Goal: Task Accomplishment & Management: Complete application form

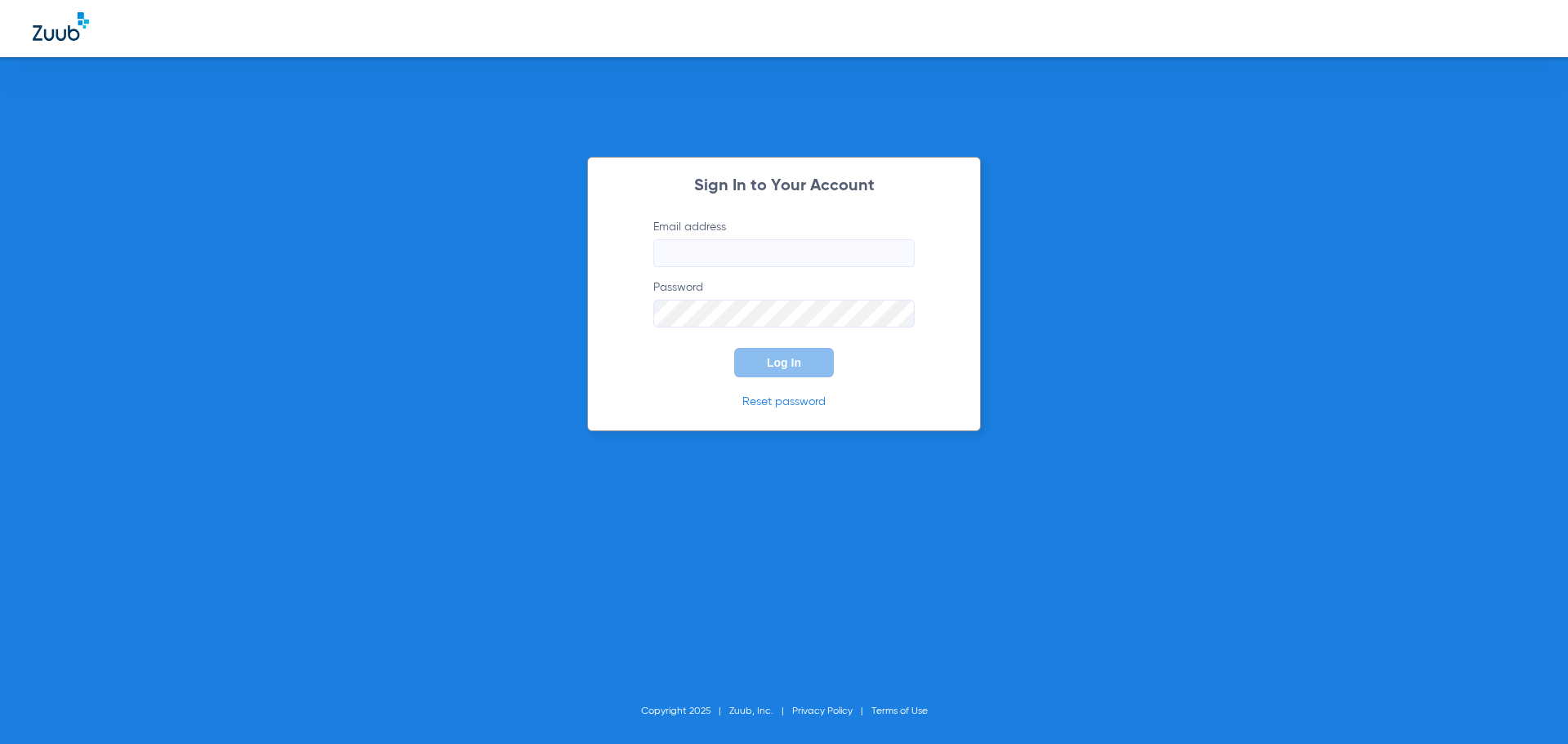
type input "[EMAIL_ADDRESS][DOMAIN_NAME]"
click at [799, 367] on span "Log In" at bounding box center [783, 362] width 34 height 13
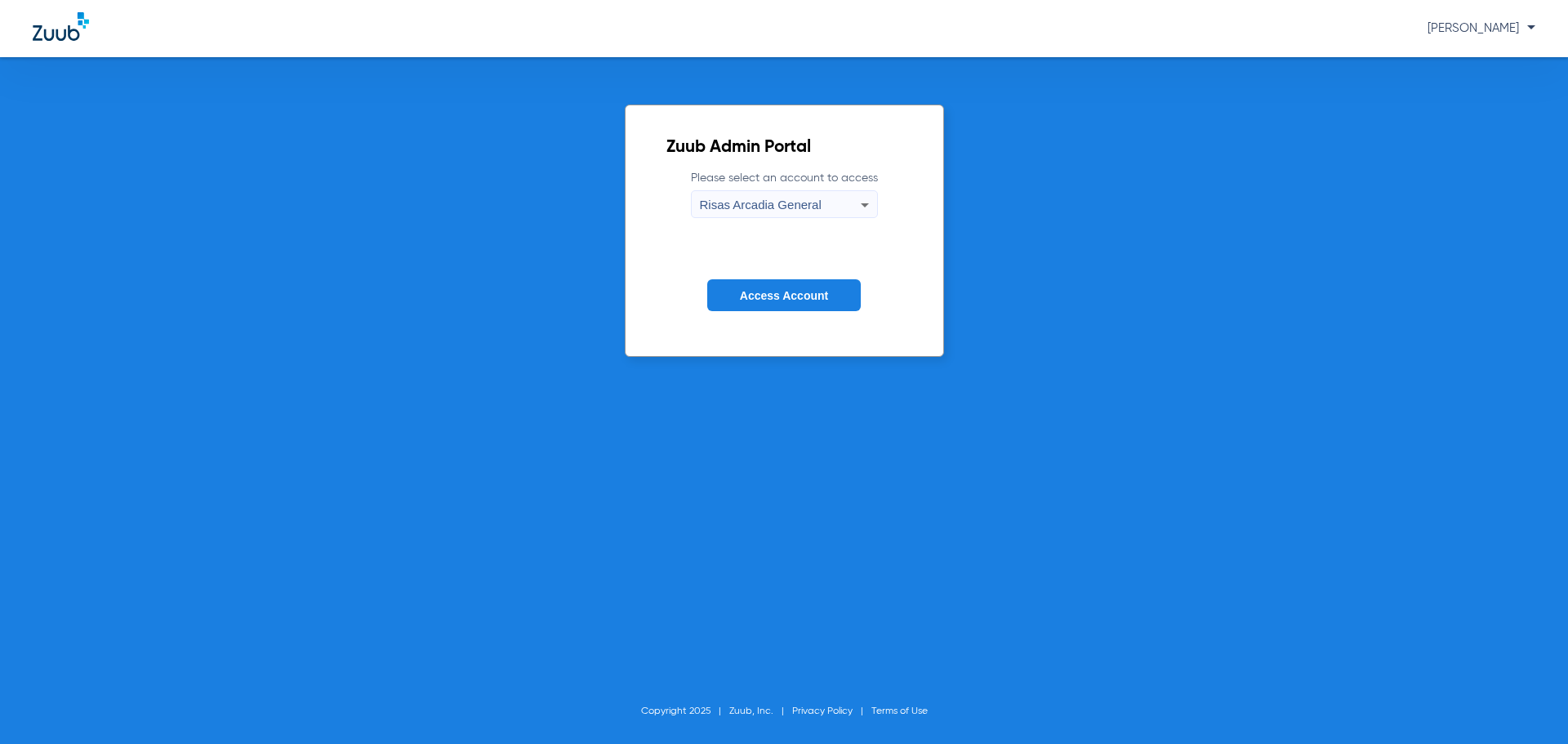
click at [778, 308] on button "Access Account" at bounding box center [784, 295] width 154 height 32
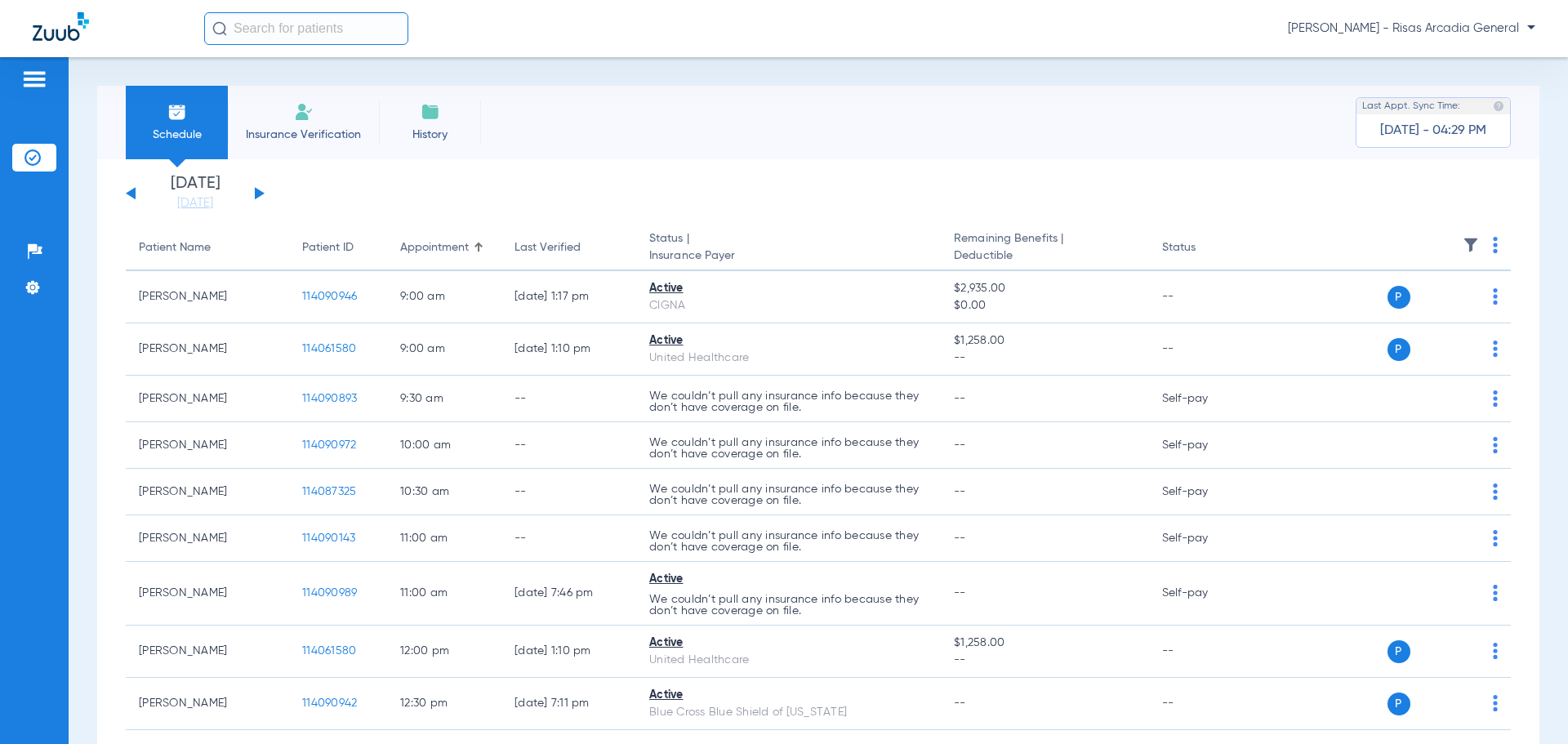
click at [310, 134] on span "Insurance Verification" at bounding box center [303, 135] width 127 height 17
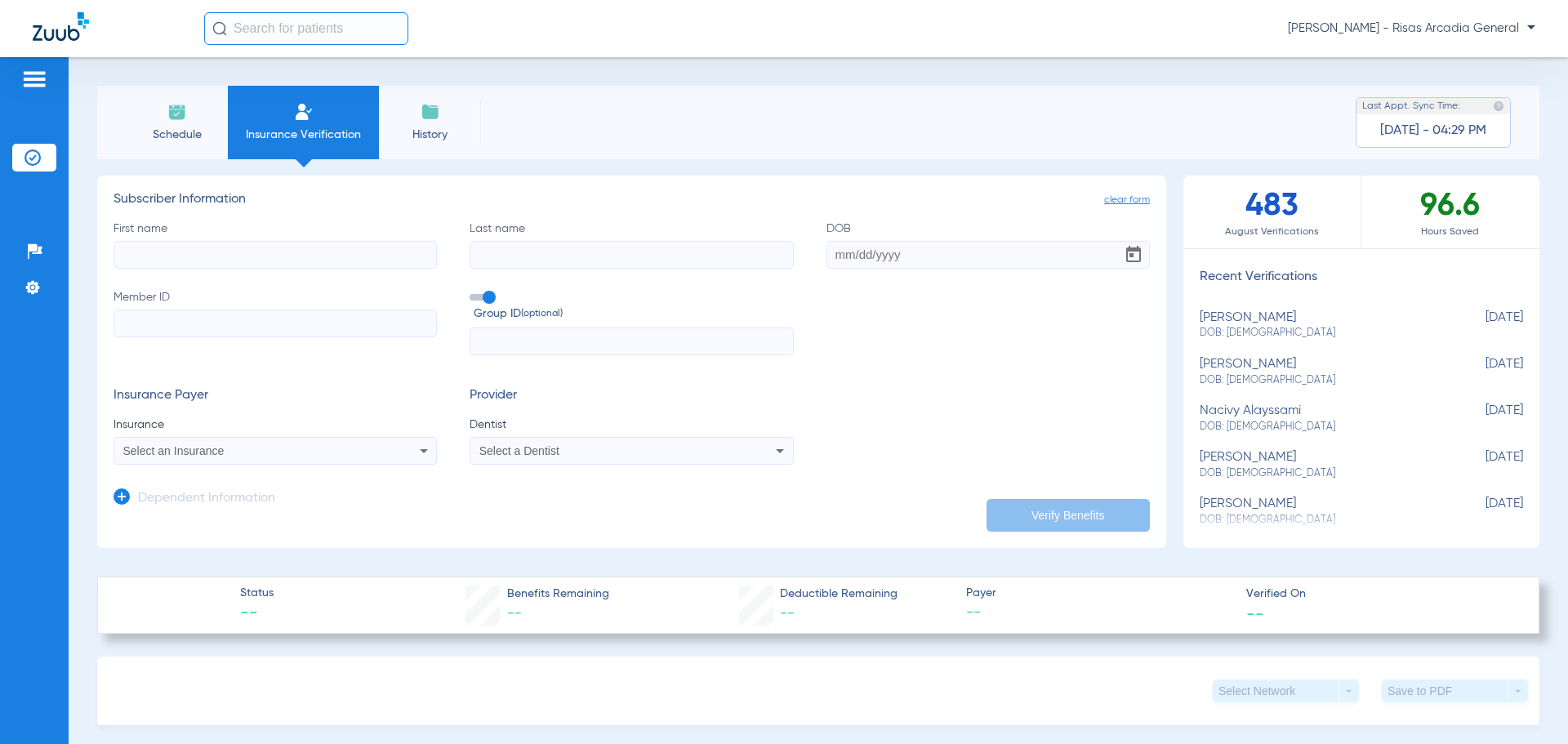
click at [319, 248] on input "First name" at bounding box center [274, 255] width 323 height 28
type input "[PERSON_NAME]"
click at [613, 264] on input "Last name" at bounding box center [631, 255] width 323 height 28
type input "[PERSON_NAME]"
click at [186, 337] on label "Member ID" at bounding box center [274, 322] width 323 height 67
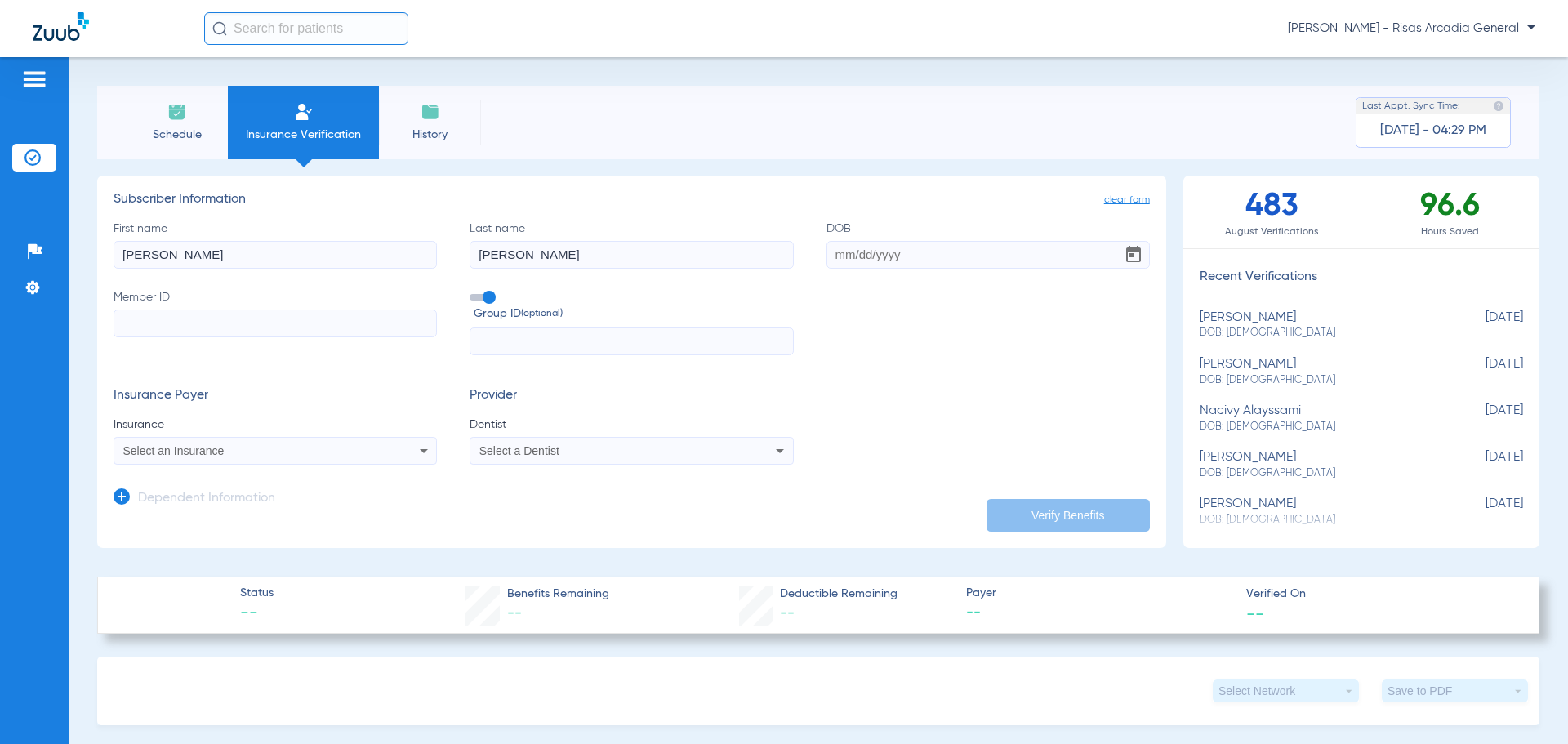
click at [186, 337] on input "Member ID" at bounding box center [274, 323] width 323 height 28
click at [186, 333] on input "Member ID" at bounding box center [274, 323] width 323 height 28
click at [139, 257] on input "[PERSON_NAME]" at bounding box center [274, 255] width 323 height 28
type input "X"
click at [285, 326] on input "Member ID Required" at bounding box center [274, 323] width 323 height 28
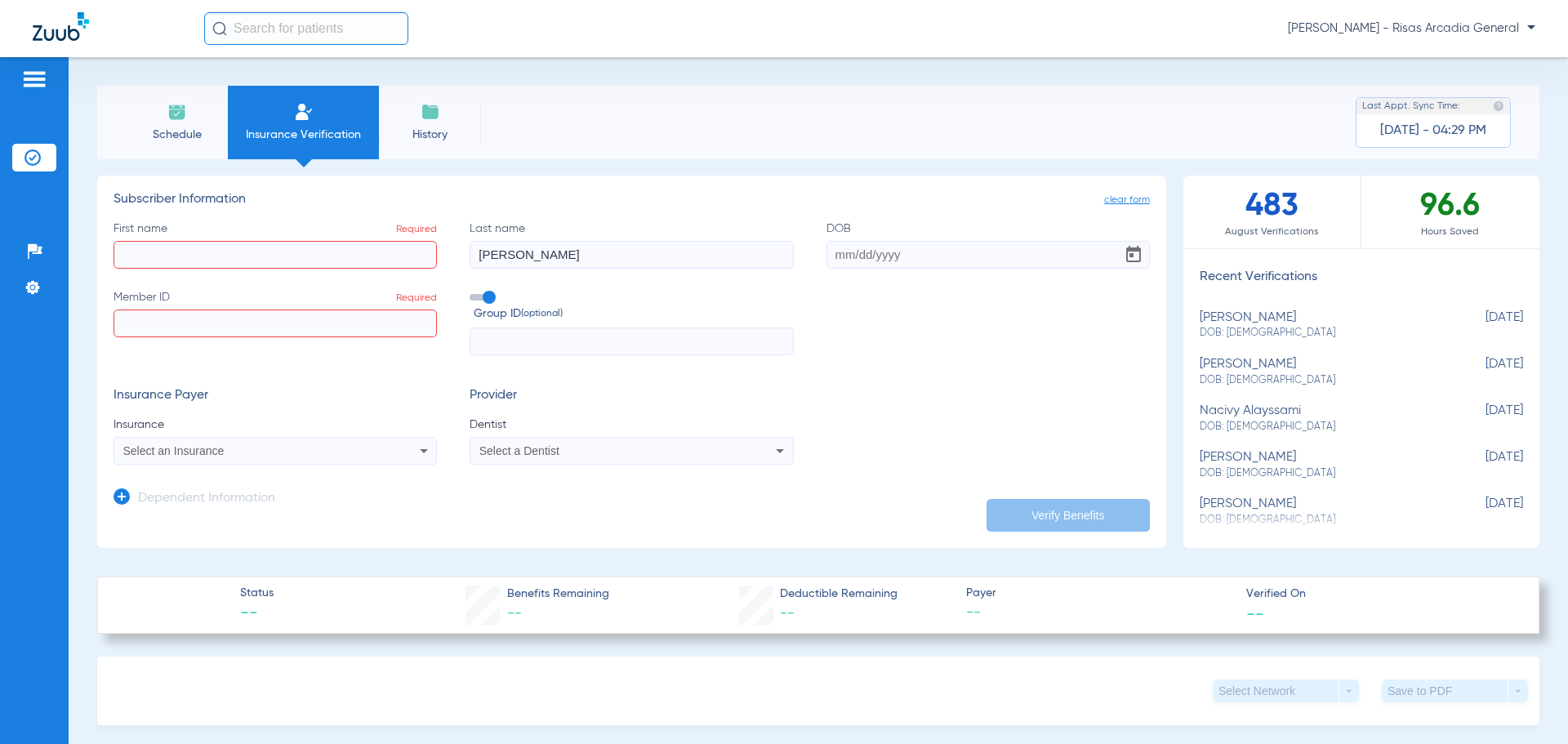
paste input "LIR629795"
type input "LIR629795"
click at [259, 264] on input "First name Required" at bounding box center [274, 255] width 323 height 28
type input "[PERSON_NAME]"
click at [859, 255] on input "DOB" at bounding box center [988, 255] width 323 height 28
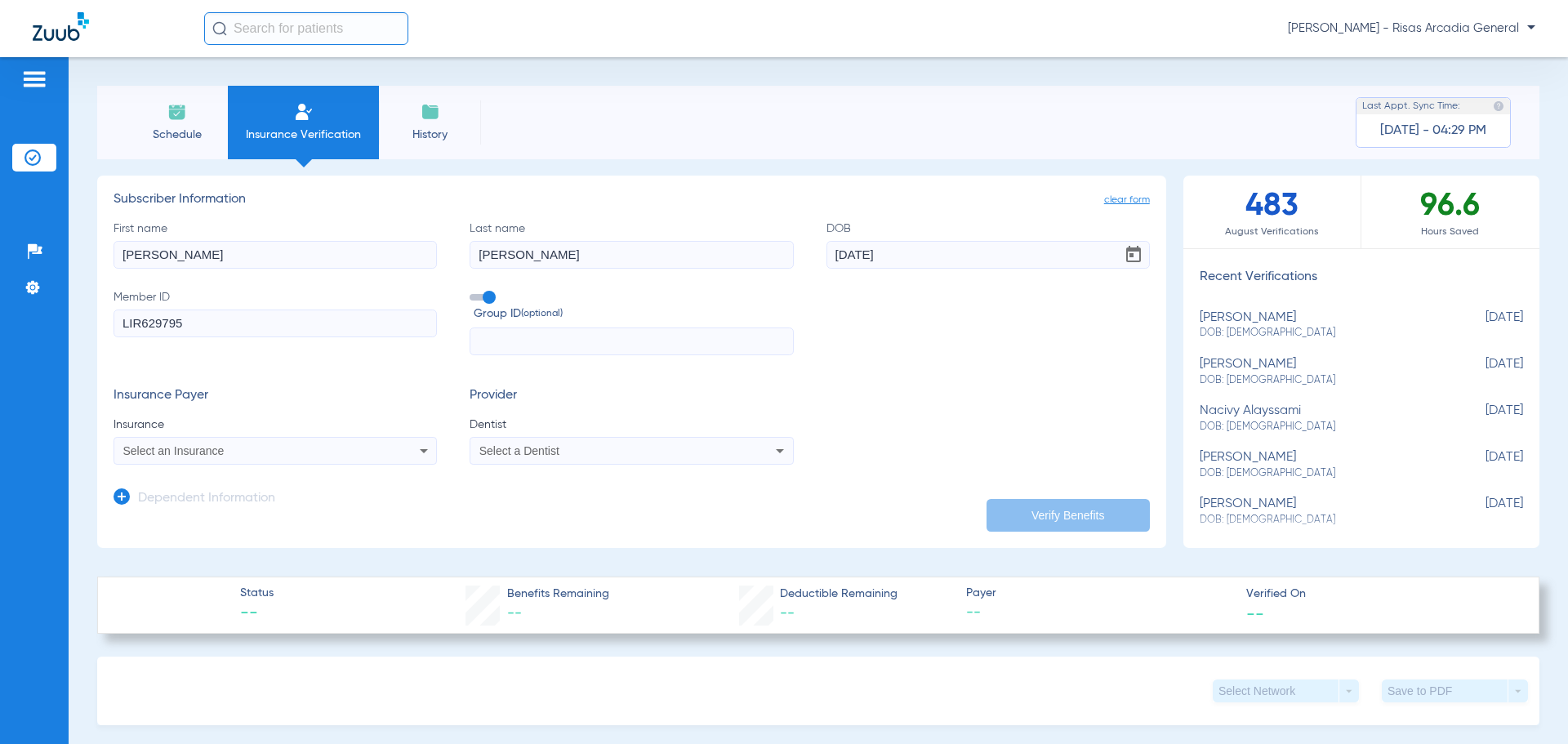
type input "[DATE]"
click at [234, 448] on div "Select an Insurance" at bounding box center [245, 450] width 244 height 11
type input "GUARDIAN"
click at [244, 516] on mat-option "Guardian Life Insurance Co. Of America" at bounding box center [251, 508] width 274 height 26
click at [532, 443] on div "Select a Dentist" at bounding box center [630, 450] width 322 height 19
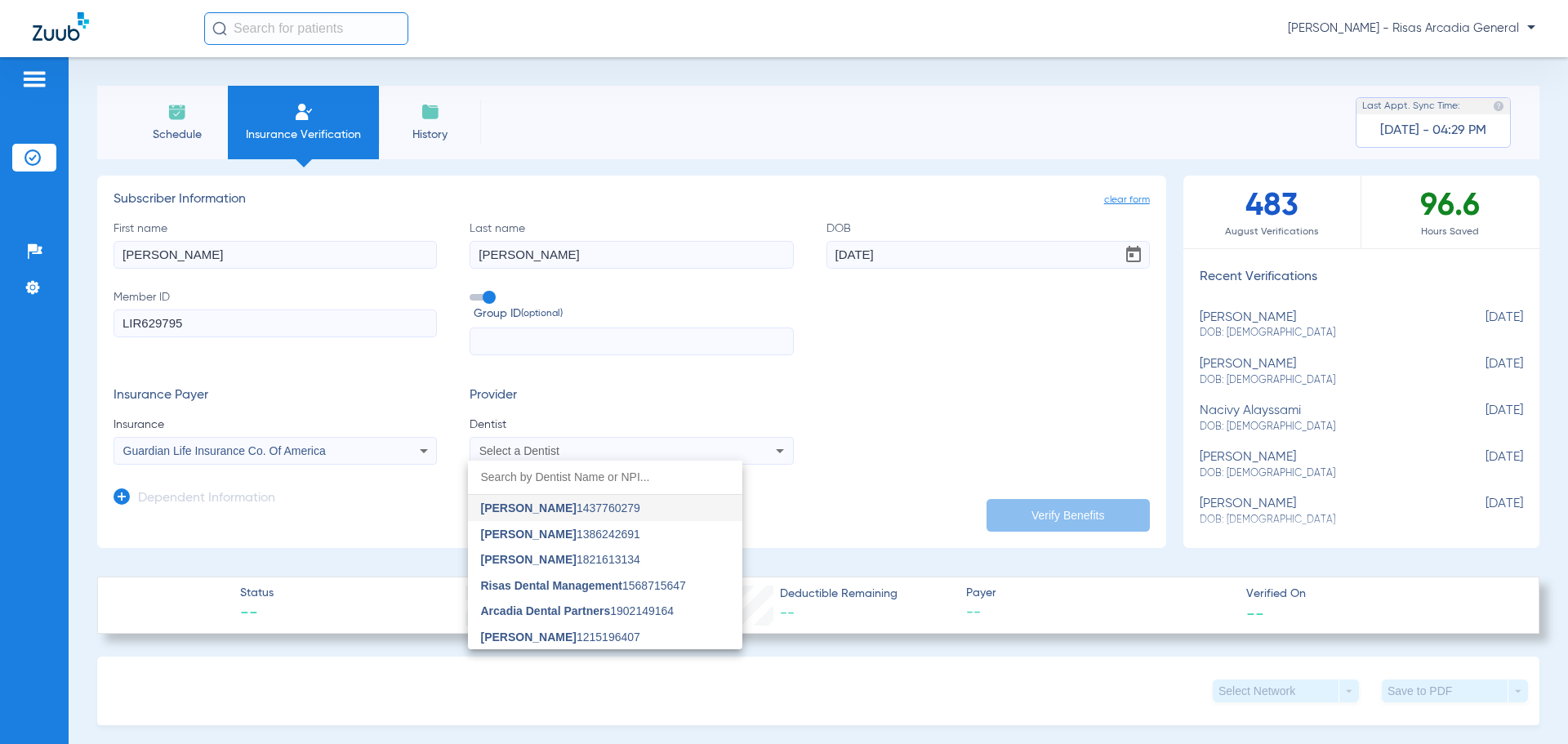
click at [546, 527] on mat-option "[PERSON_NAME] 1386242691" at bounding box center [605, 534] width 274 height 26
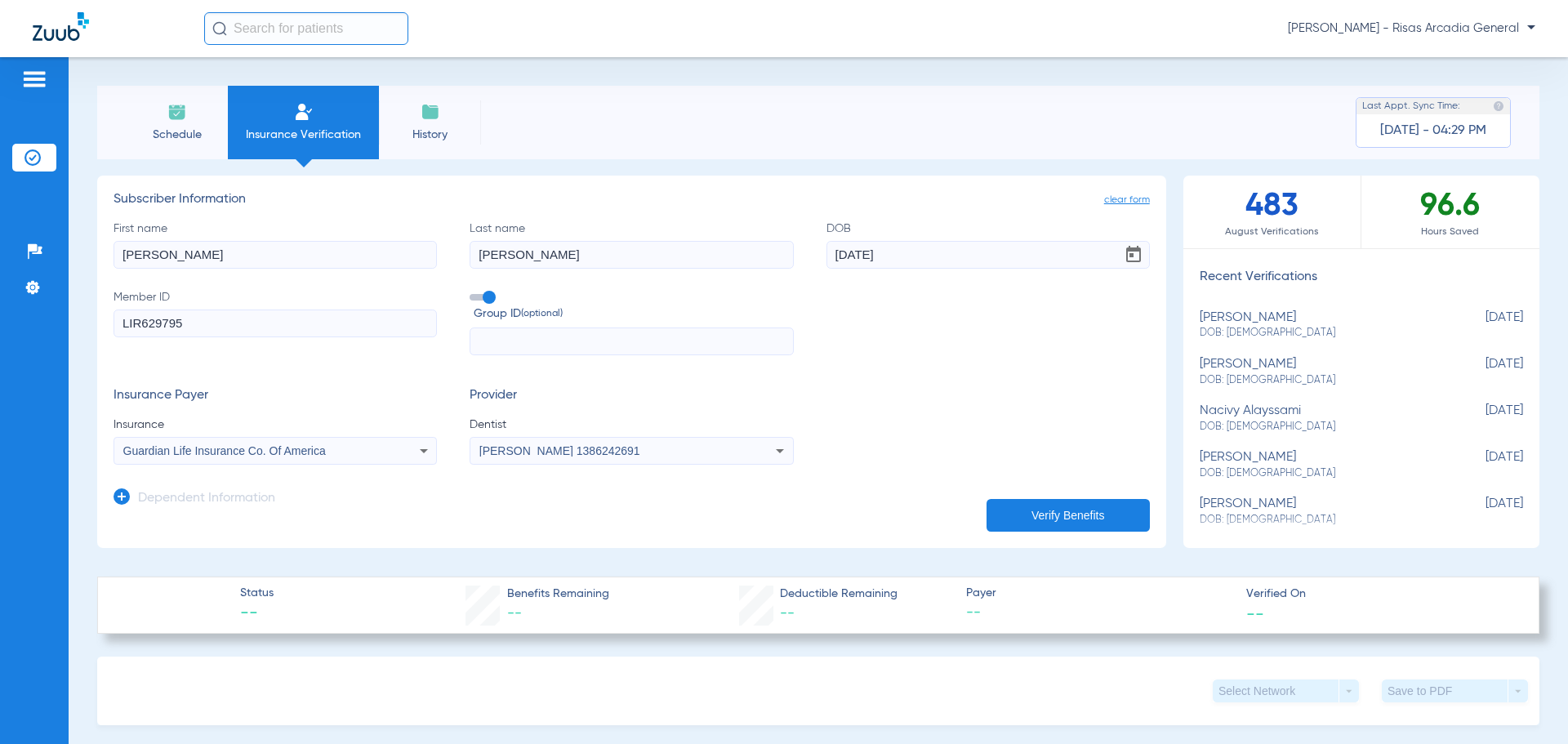
click at [1005, 520] on button "Verify Benefits" at bounding box center [1068, 514] width 163 height 32
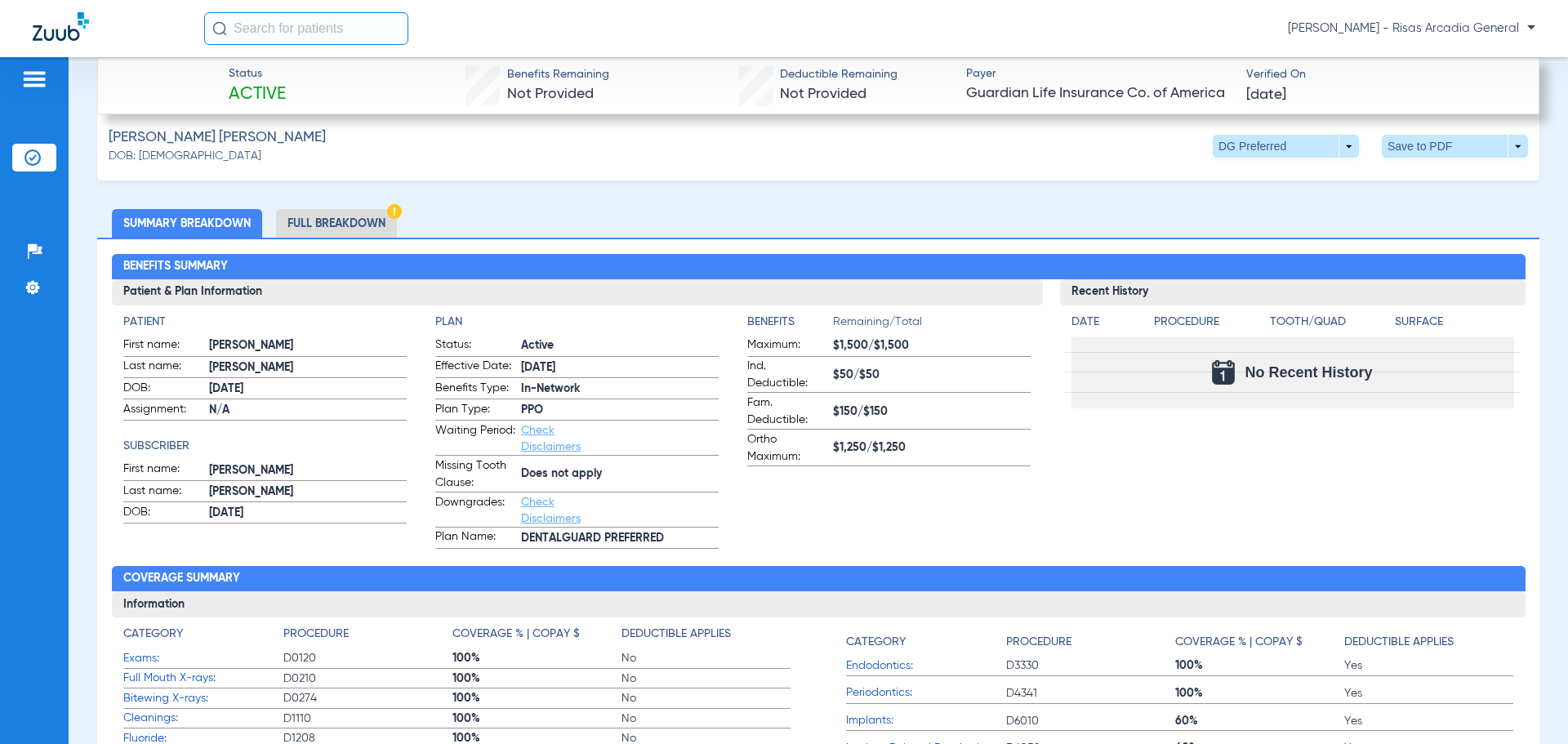
scroll to position [572, 0]
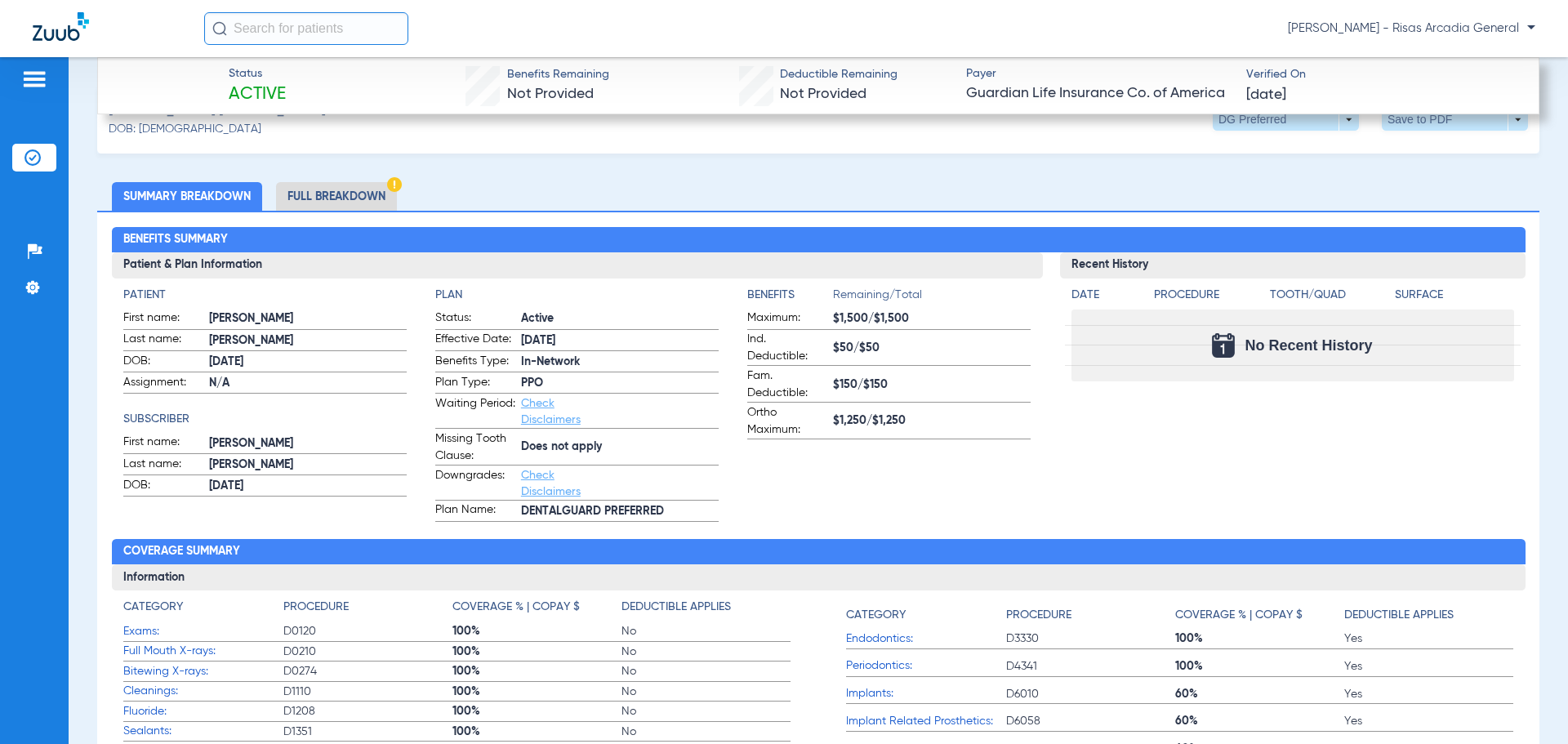
click at [333, 190] on li "Full Breakdown" at bounding box center [336, 195] width 120 height 29
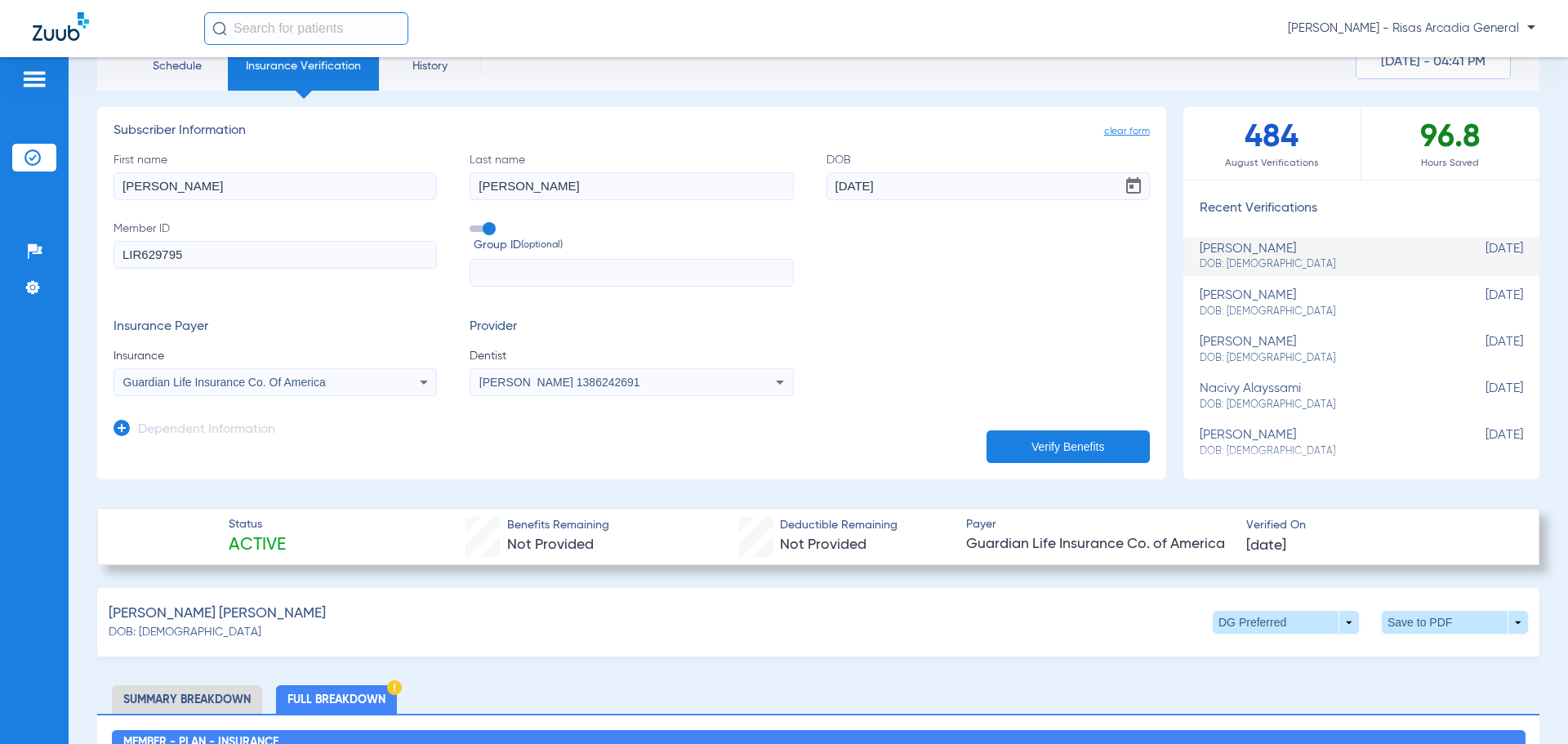
scroll to position [0, 0]
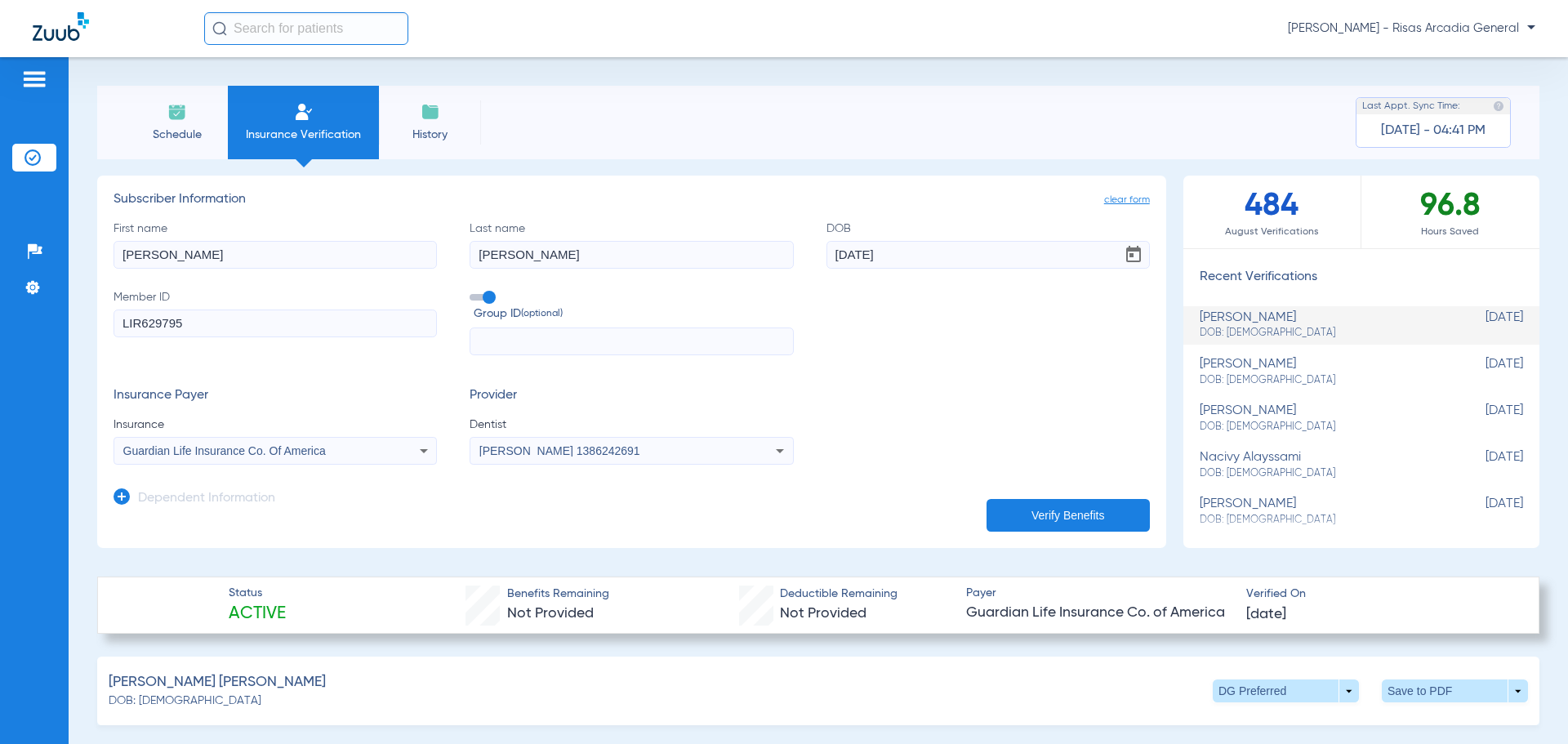
drag, startPoint x: 346, startPoint y: 260, endPoint x: 0, endPoint y: 257, distance: 346.0
click at [0, 256] on div "Patients Insurance Verification Setup Help Center Settings Schedule Insurance V…" at bounding box center [784, 429] width 1568 height 744
type input "[PERSON_NAME]"
drag, startPoint x: 904, startPoint y: 259, endPoint x: 664, endPoint y: 264, distance: 240.1
click at [664, 264] on div "First name [PERSON_NAME] Last name [PERSON_NAME] DOB [DEMOGRAPHIC_DATA] Member …" at bounding box center [631, 288] width 1036 height 135
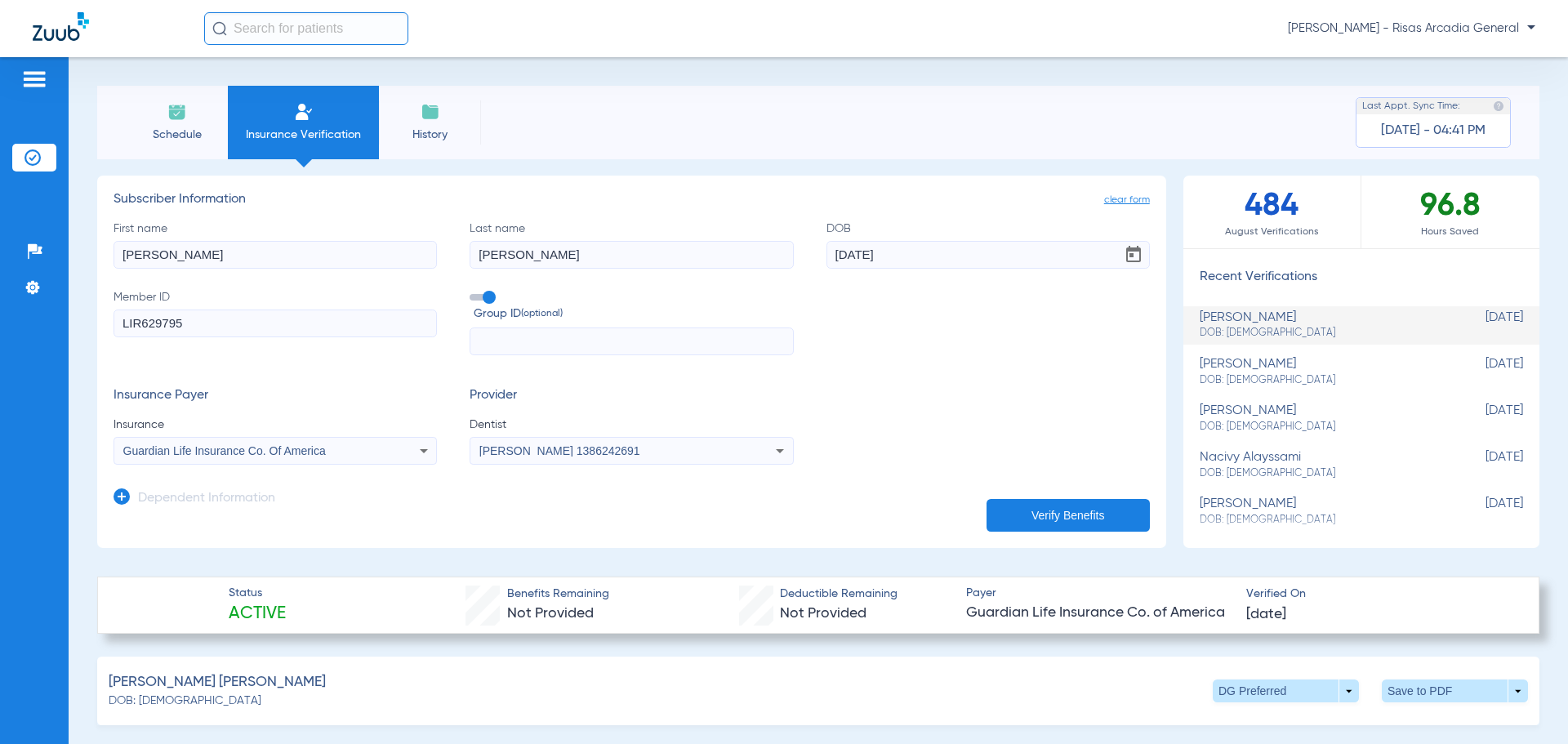
type input "[DATE]"
click at [1078, 509] on button "Verify Benefits" at bounding box center [1068, 514] width 163 height 32
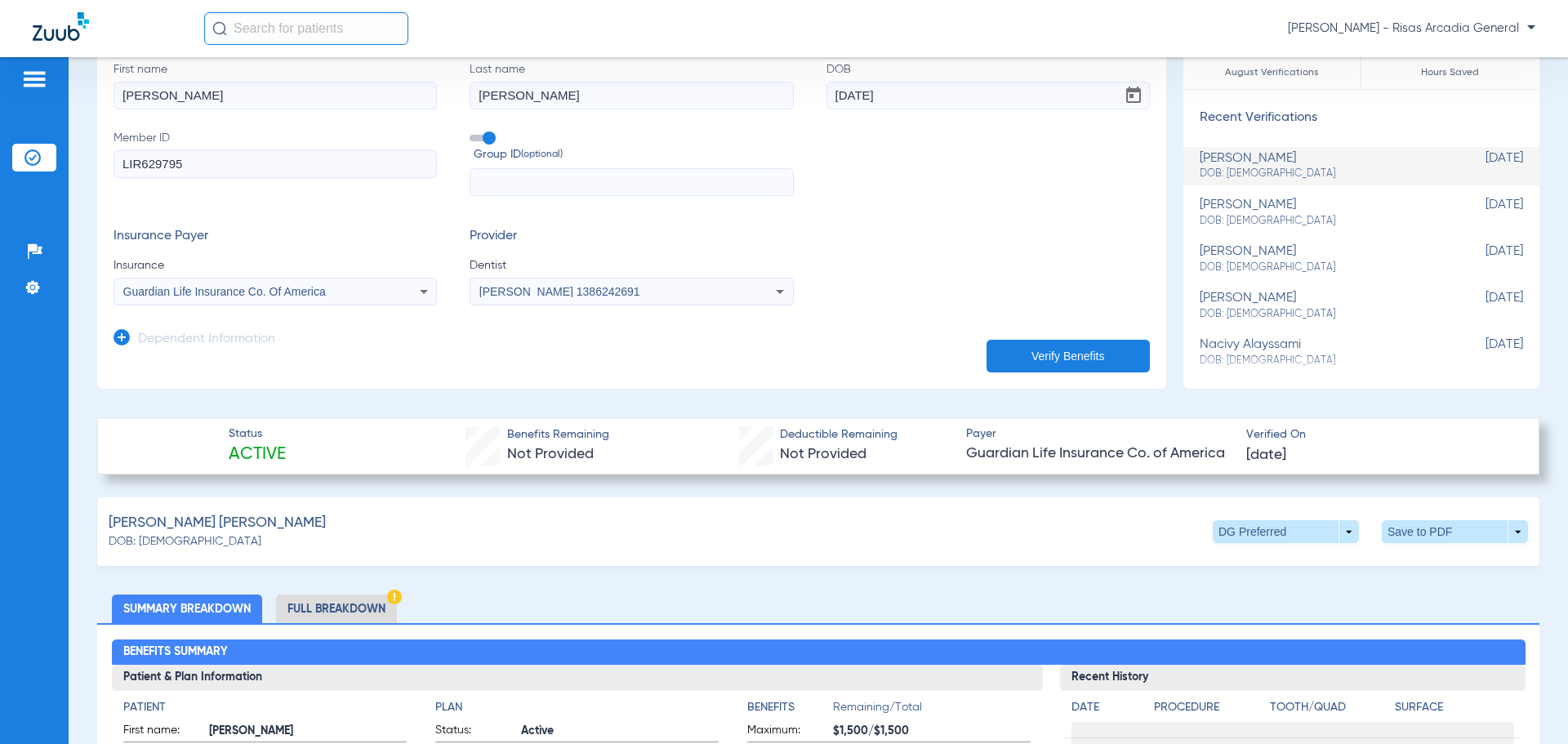
scroll to position [122, 0]
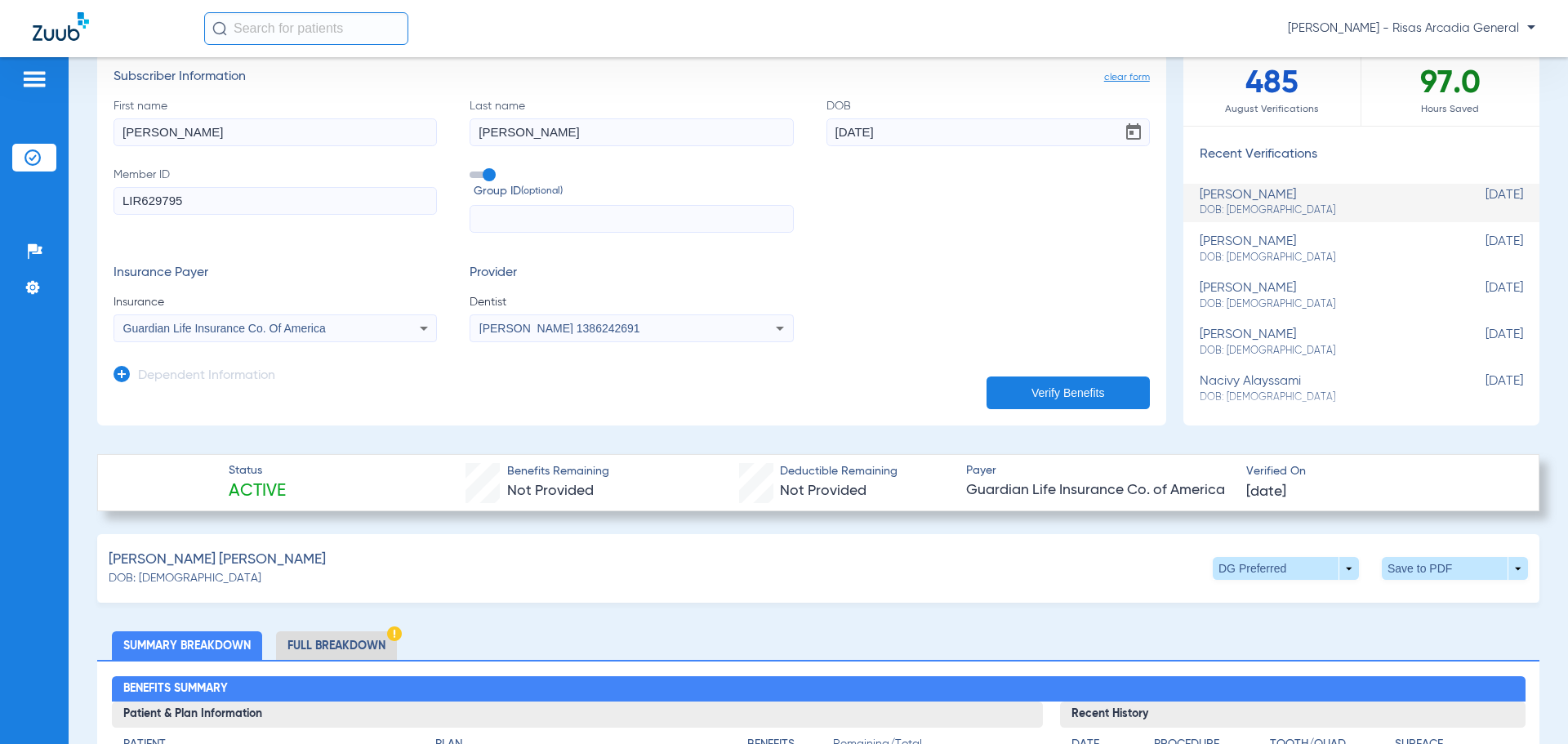
click at [1119, 376] on button "Verify Benefits" at bounding box center [1068, 392] width 163 height 32
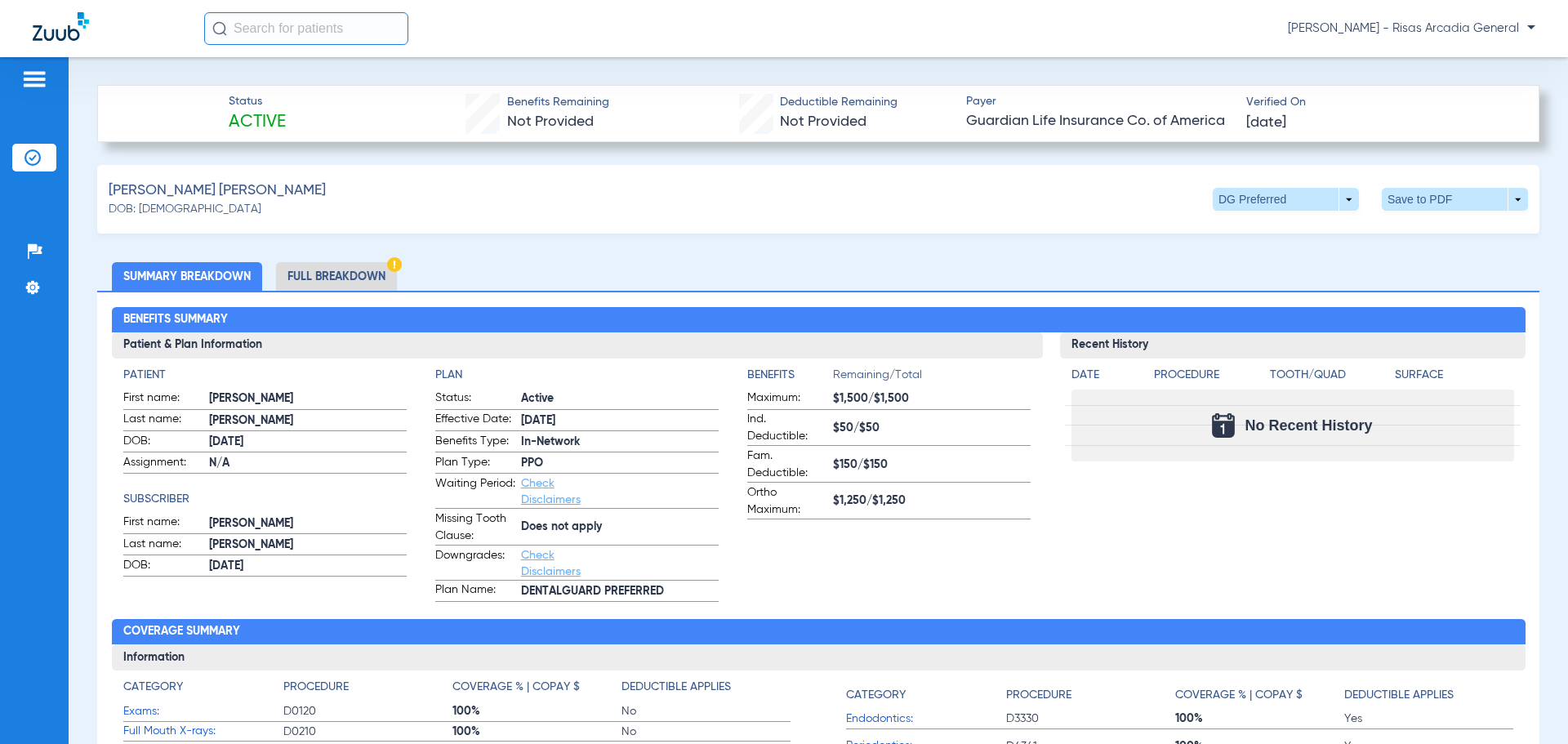
scroll to position [490, 0]
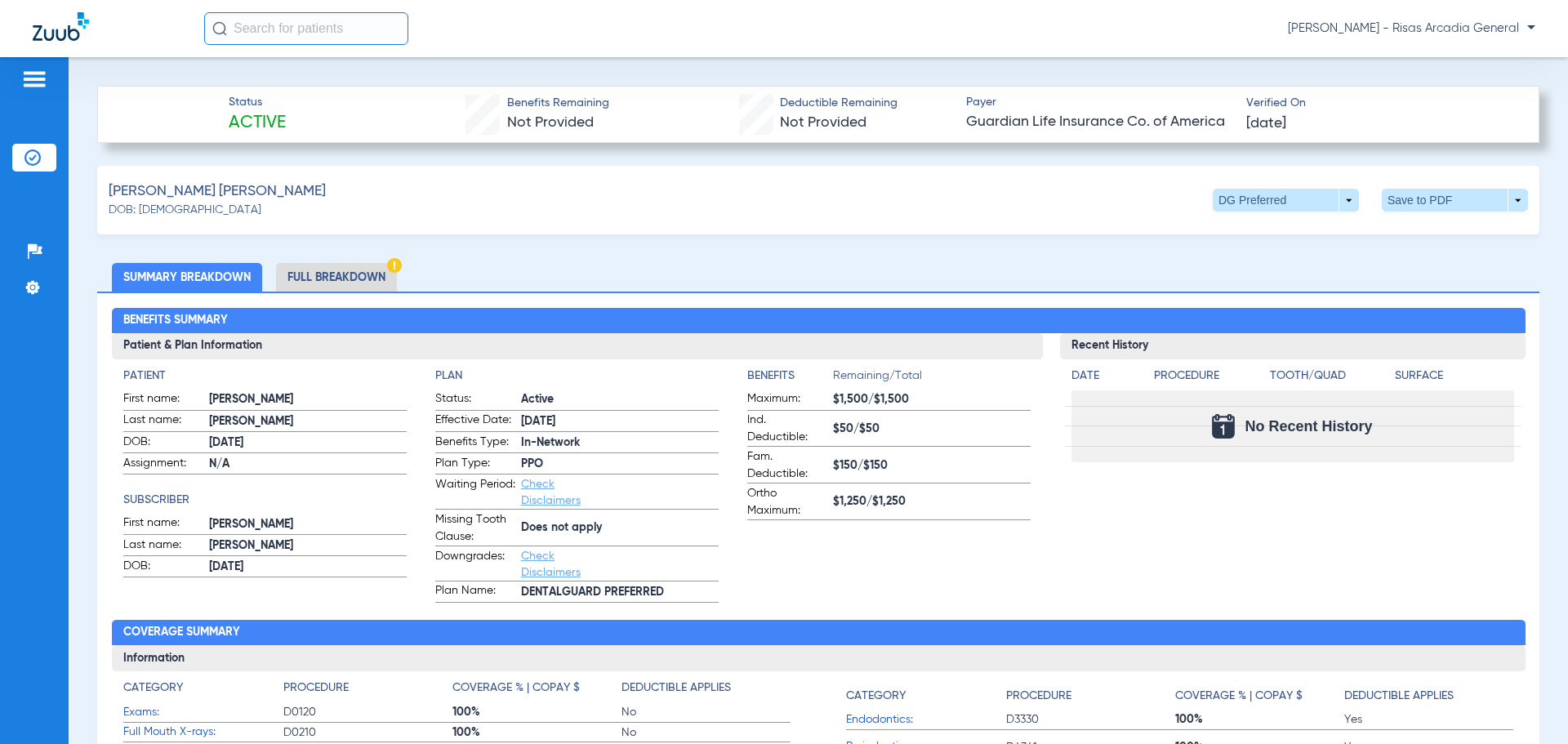
click at [314, 266] on li "Full Breakdown" at bounding box center [336, 277] width 120 height 29
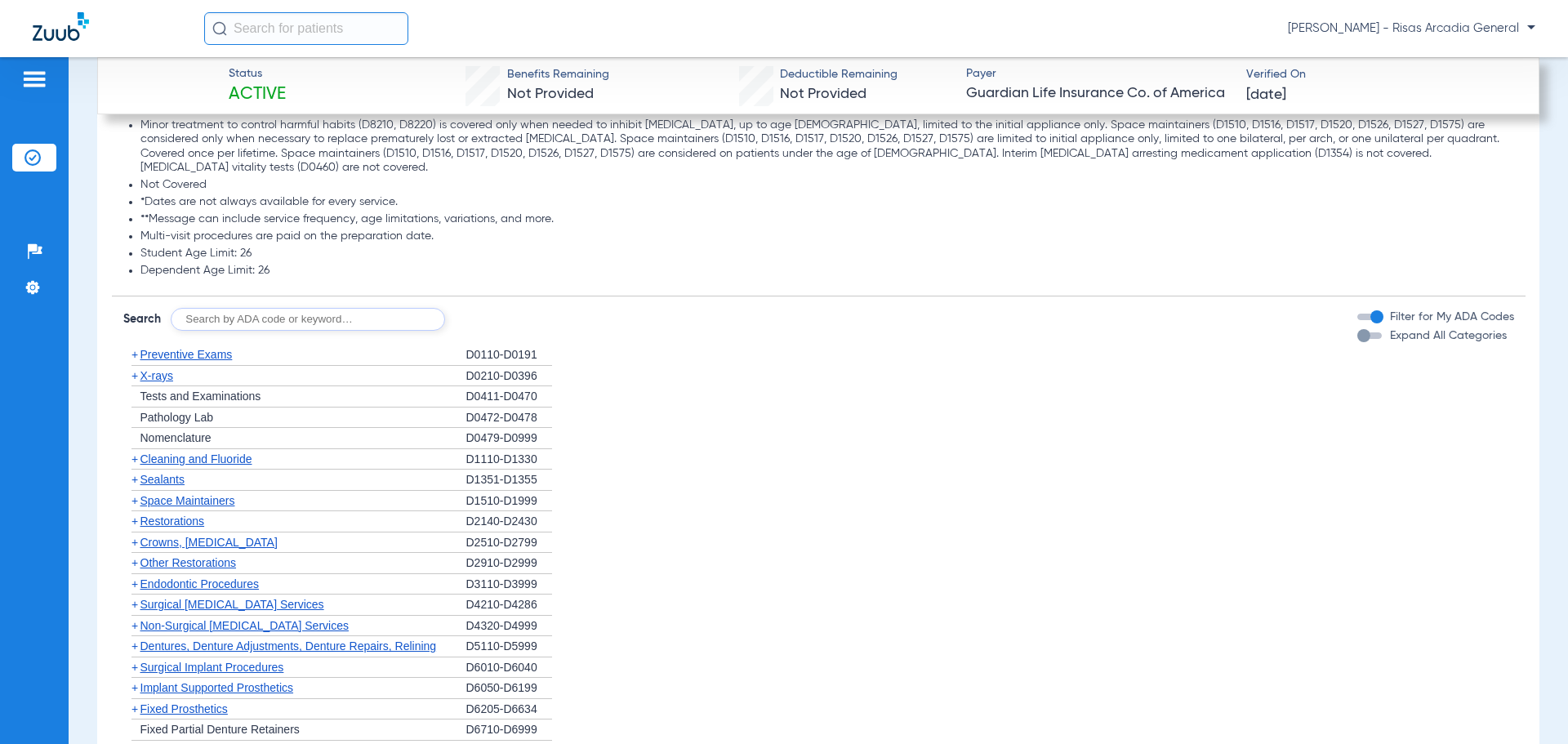
scroll to position [2450, 0]
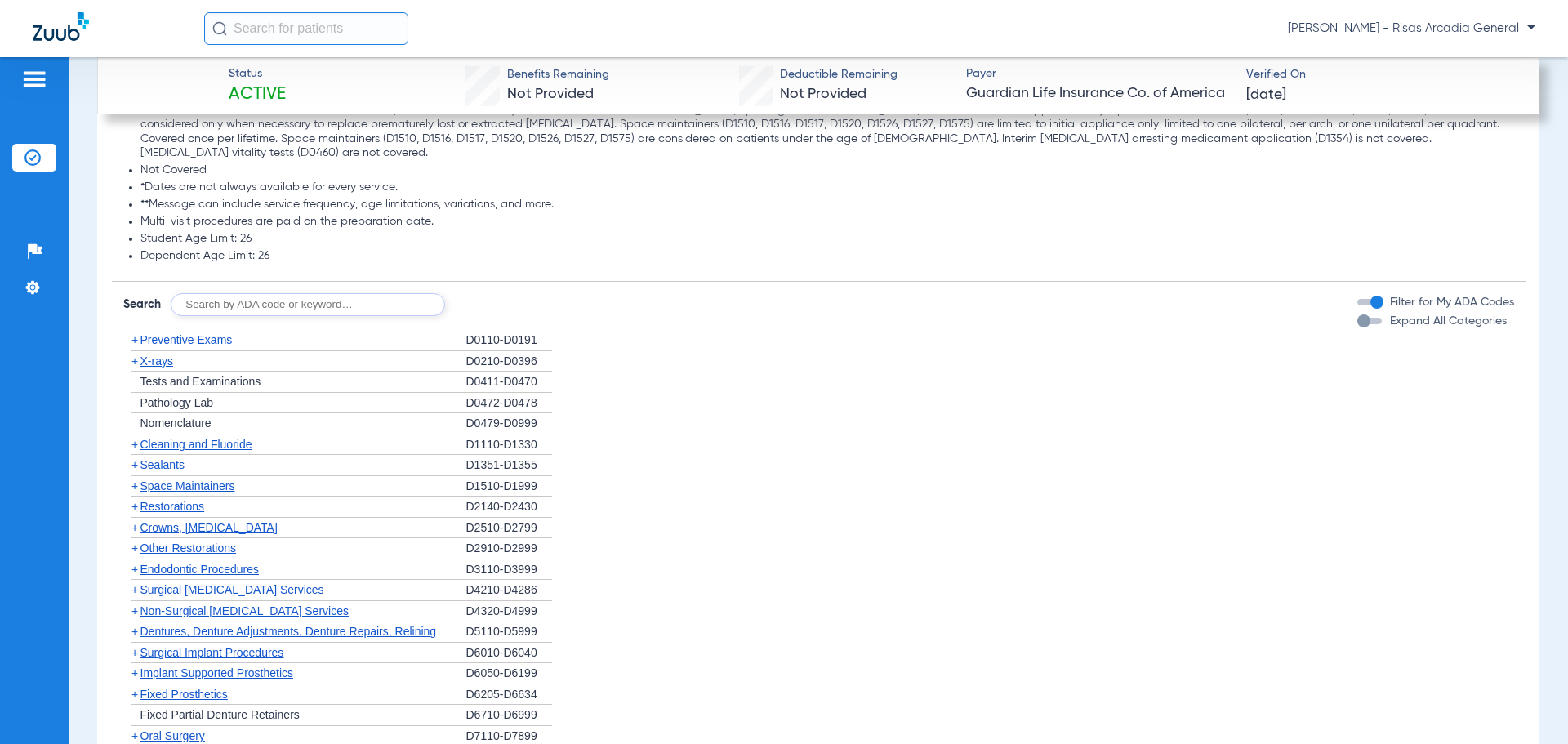
click at [176, 333] on span "Preventive Exams" at bounding box center [187, 339] width 93 height 13
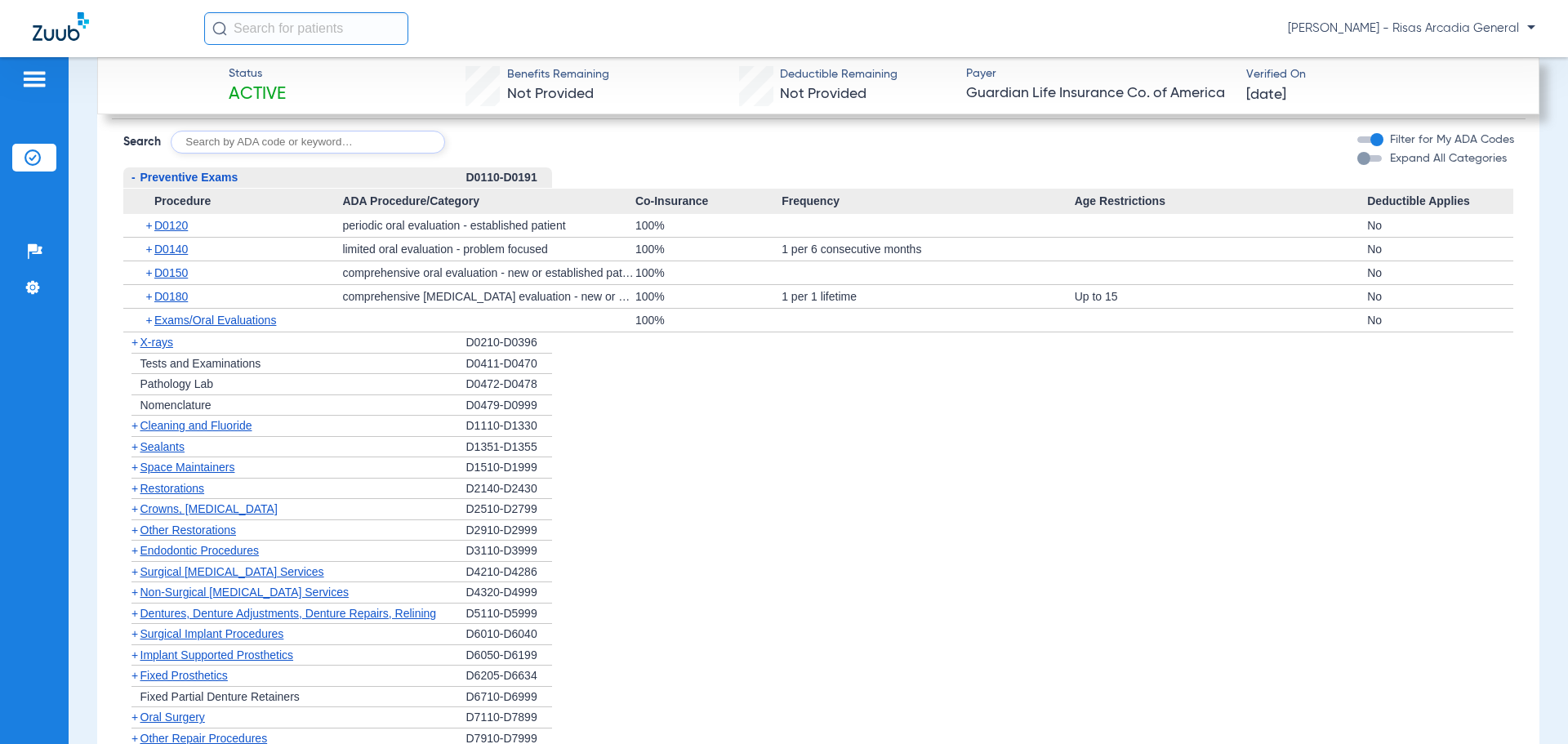
scroll to position [2613, 0]
click at [173, 334] on span "X-rays" at bounding box center [157, 341] width 32 height 13
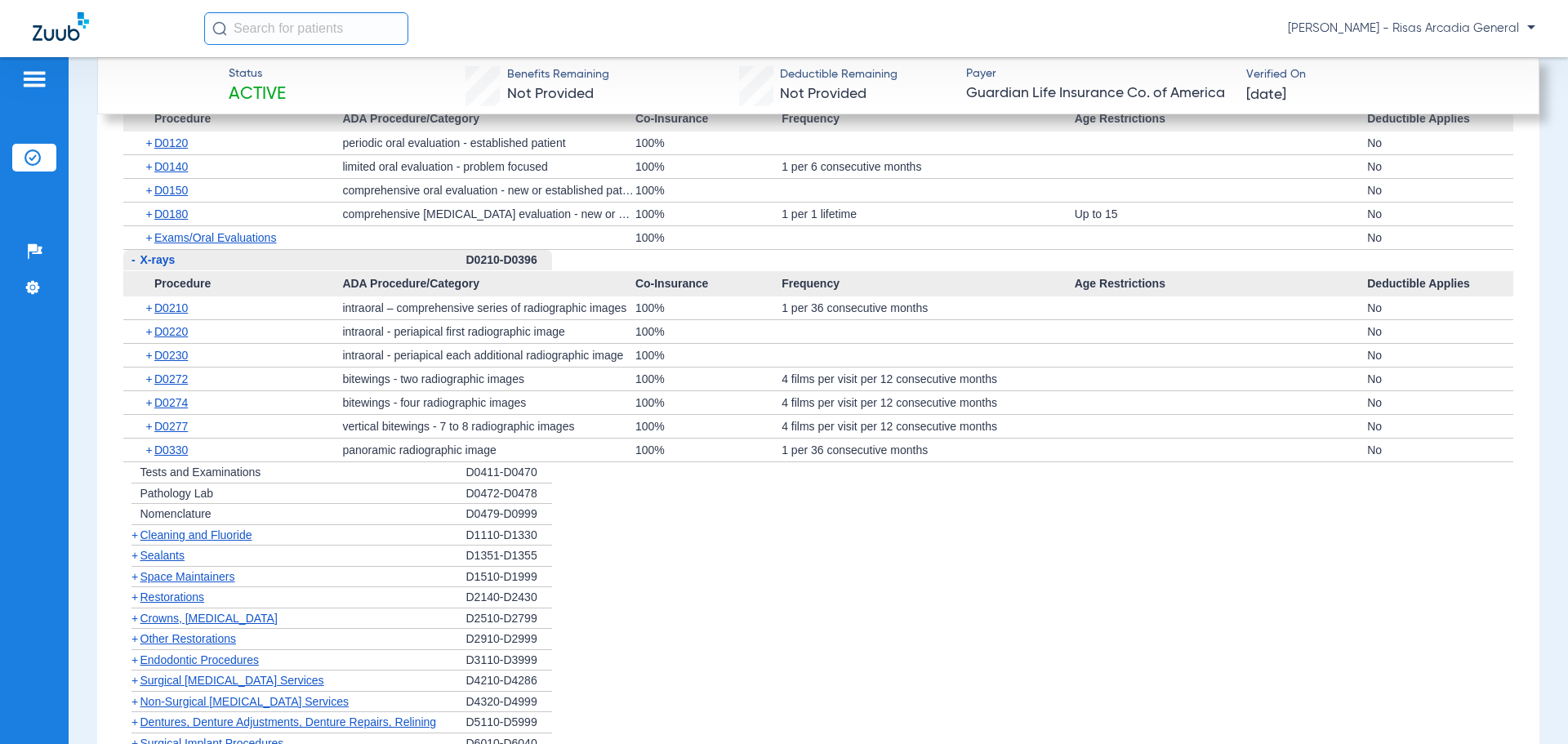
scroll to position [2694, 0]
click at [240, 527] on span "Cleaning and Fluoride" at bounding box center [196, 534] width 112 height 13
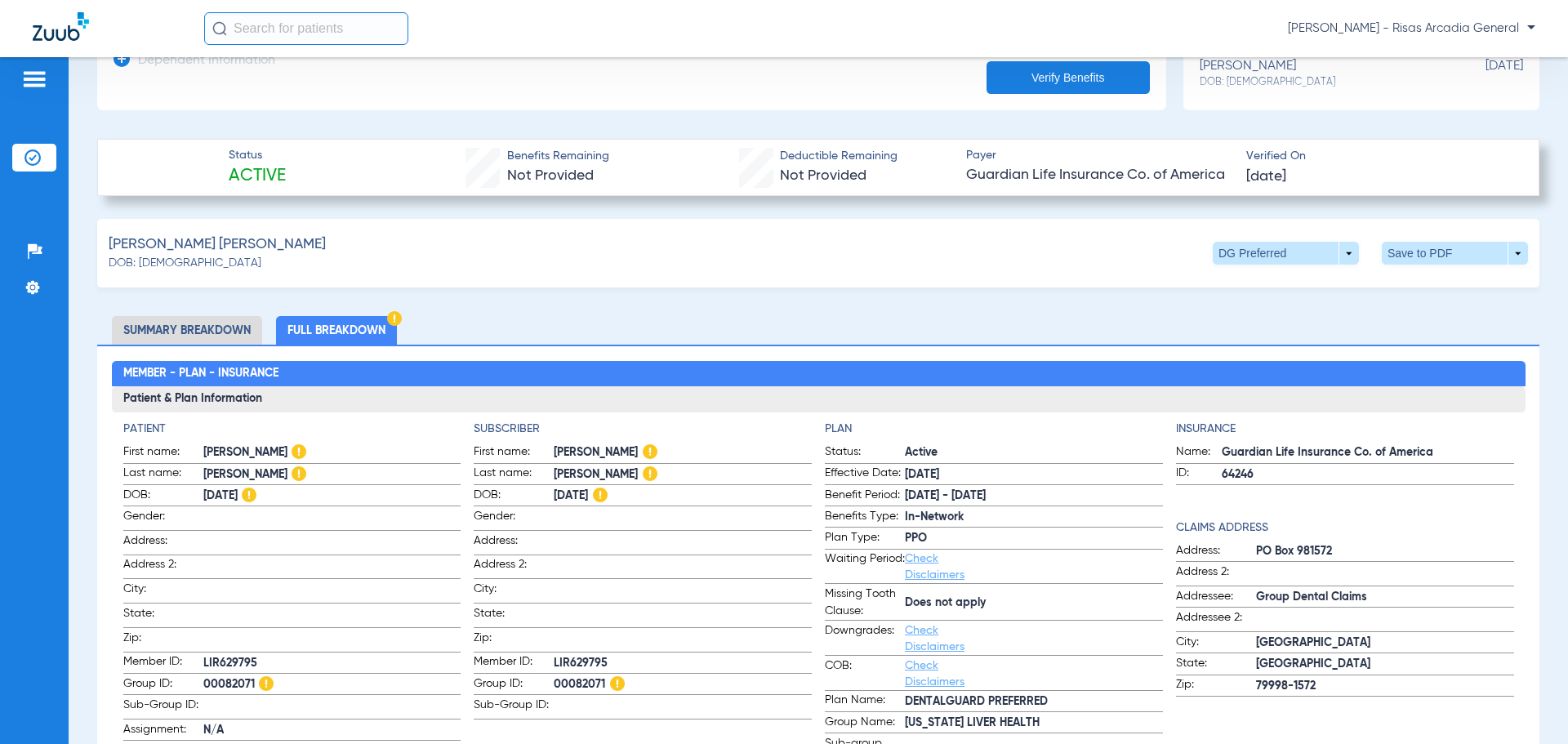
scroll to position [683, 0]
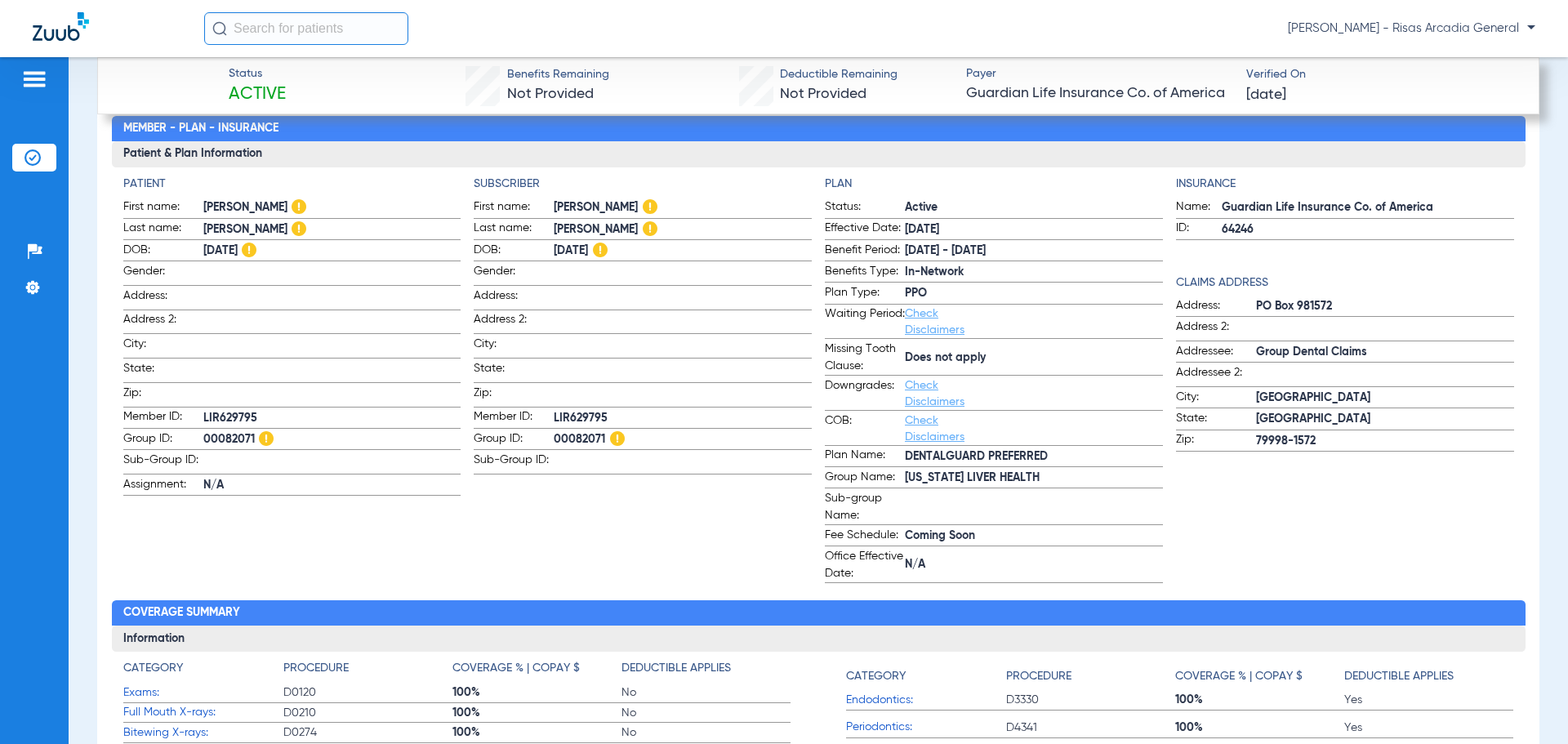
click at [931, 422] on link "Check Disclaimers" at bounding box center [934, 429] width 59 height 28
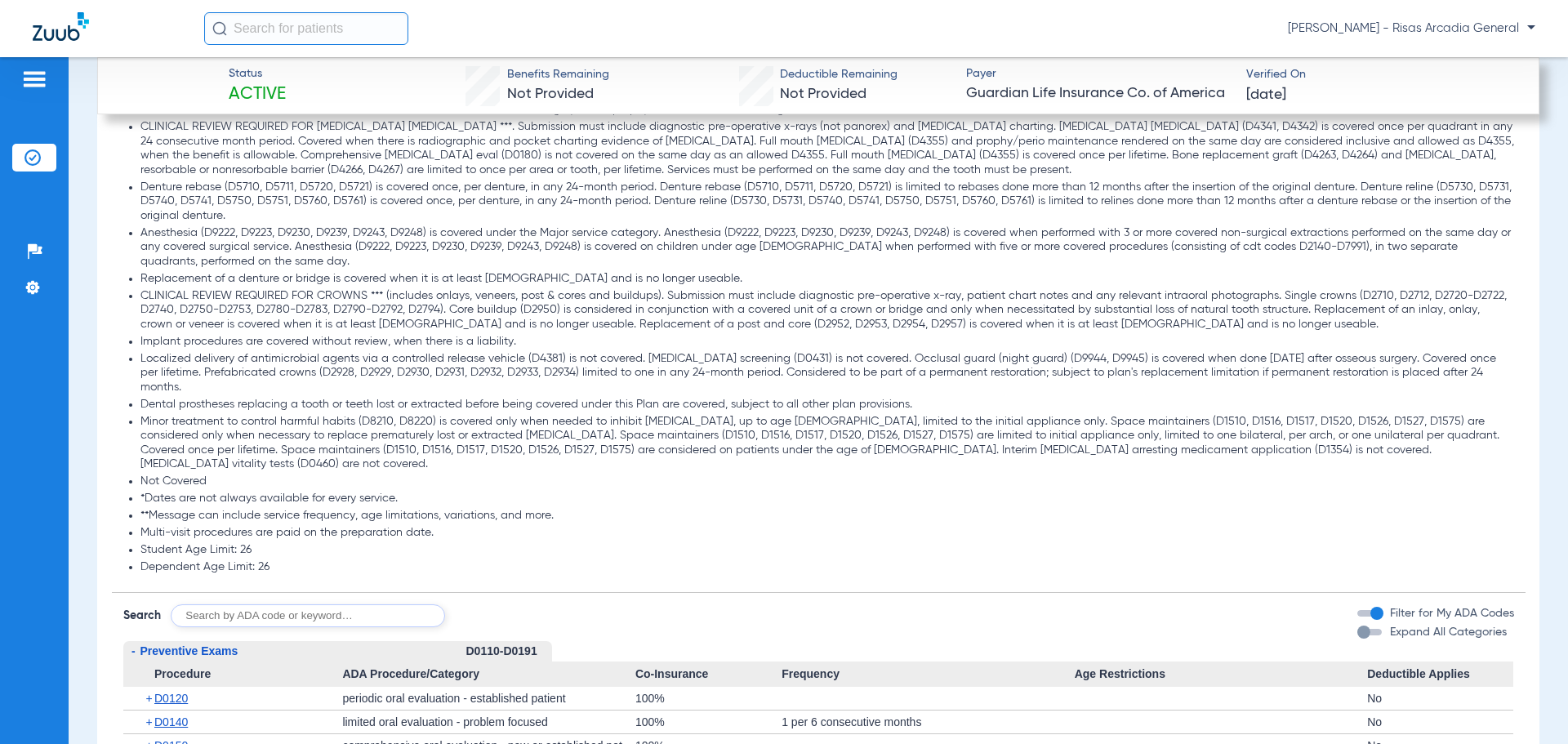
scroll to position [2289, 0]
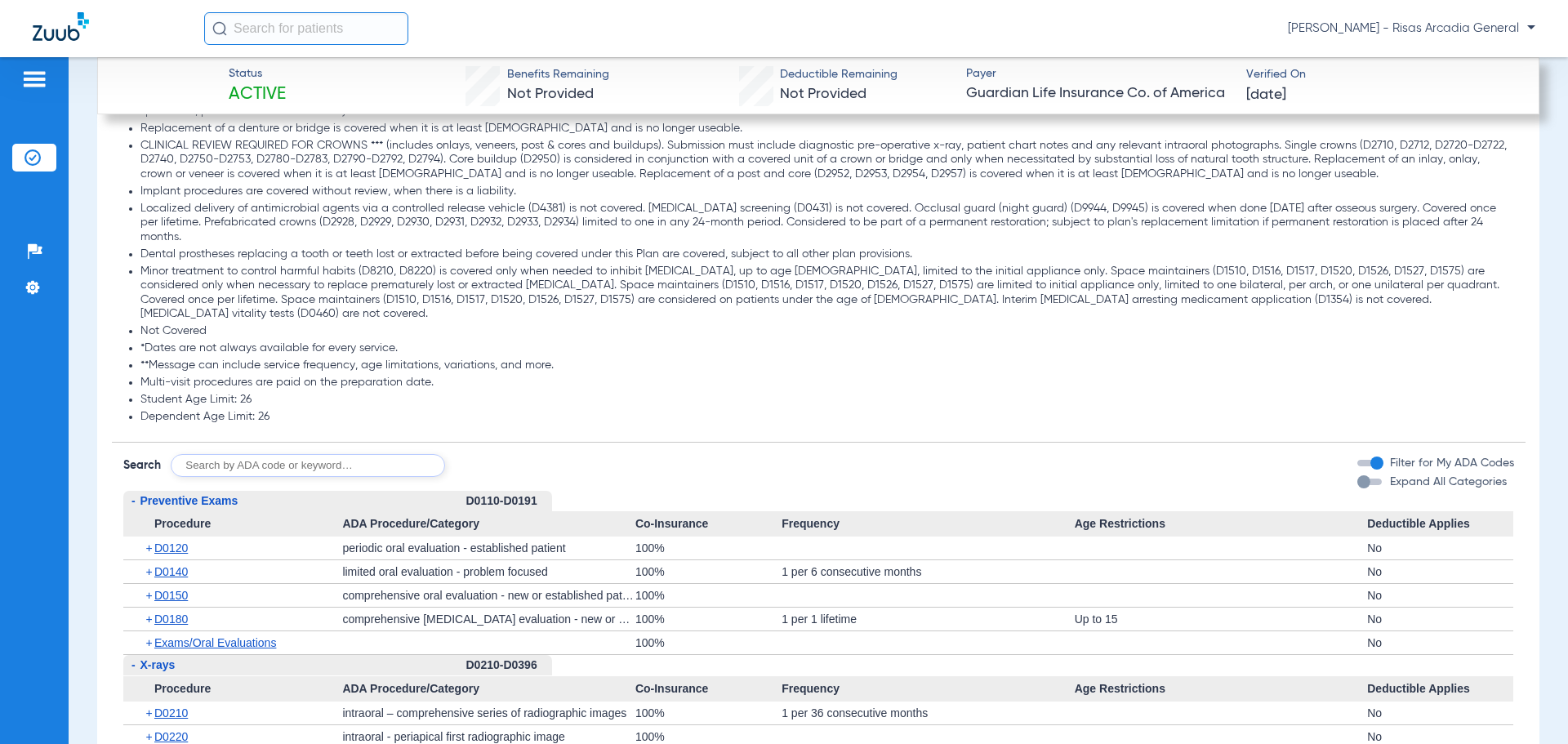
click at [253, 462] on input "text" at bounding box center [308, 465] width 274 height 23
type input "D2950"
click at [507, 455] on button "Search" at bounding box center [506, 465] width 65 height 23
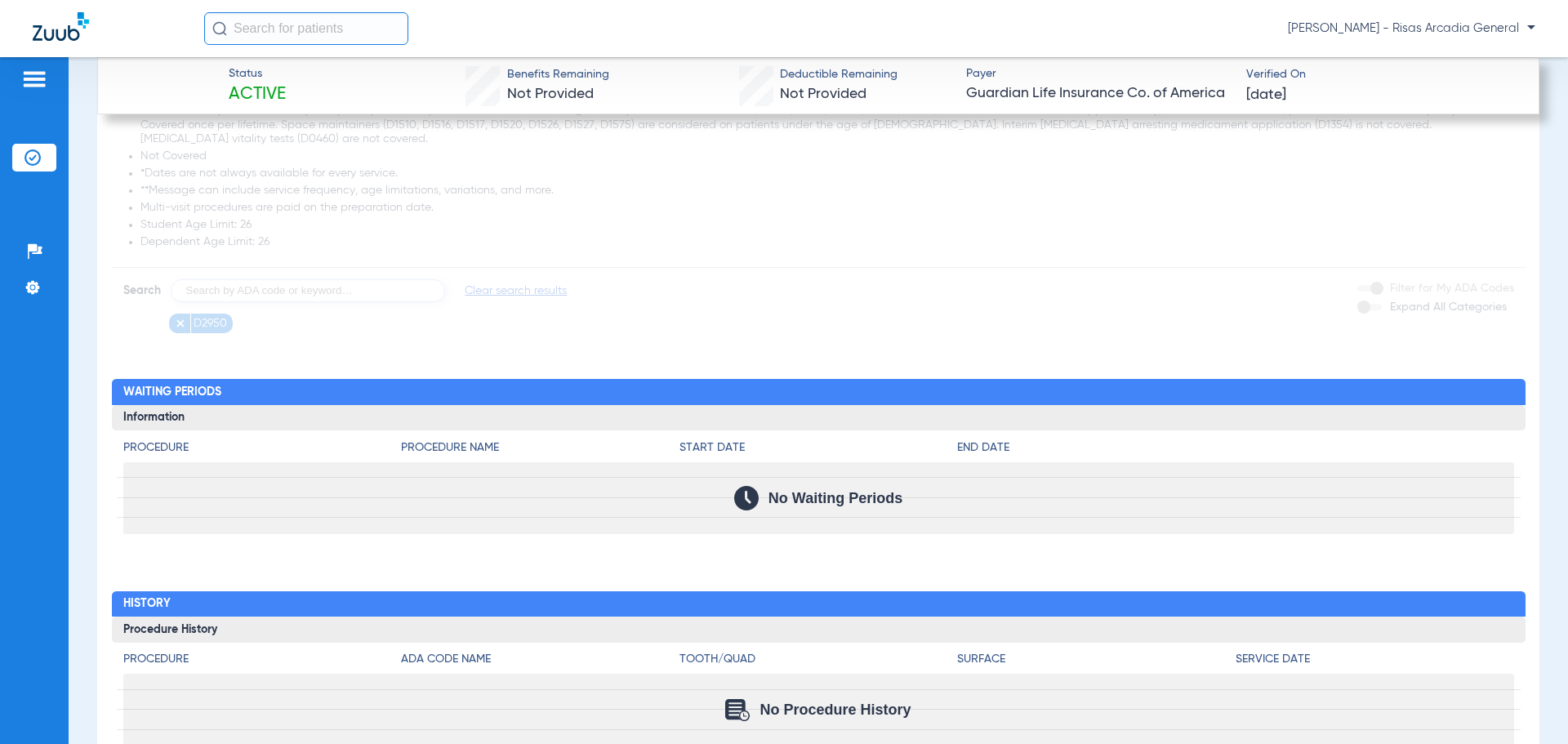
scroll to position [2534, 0]
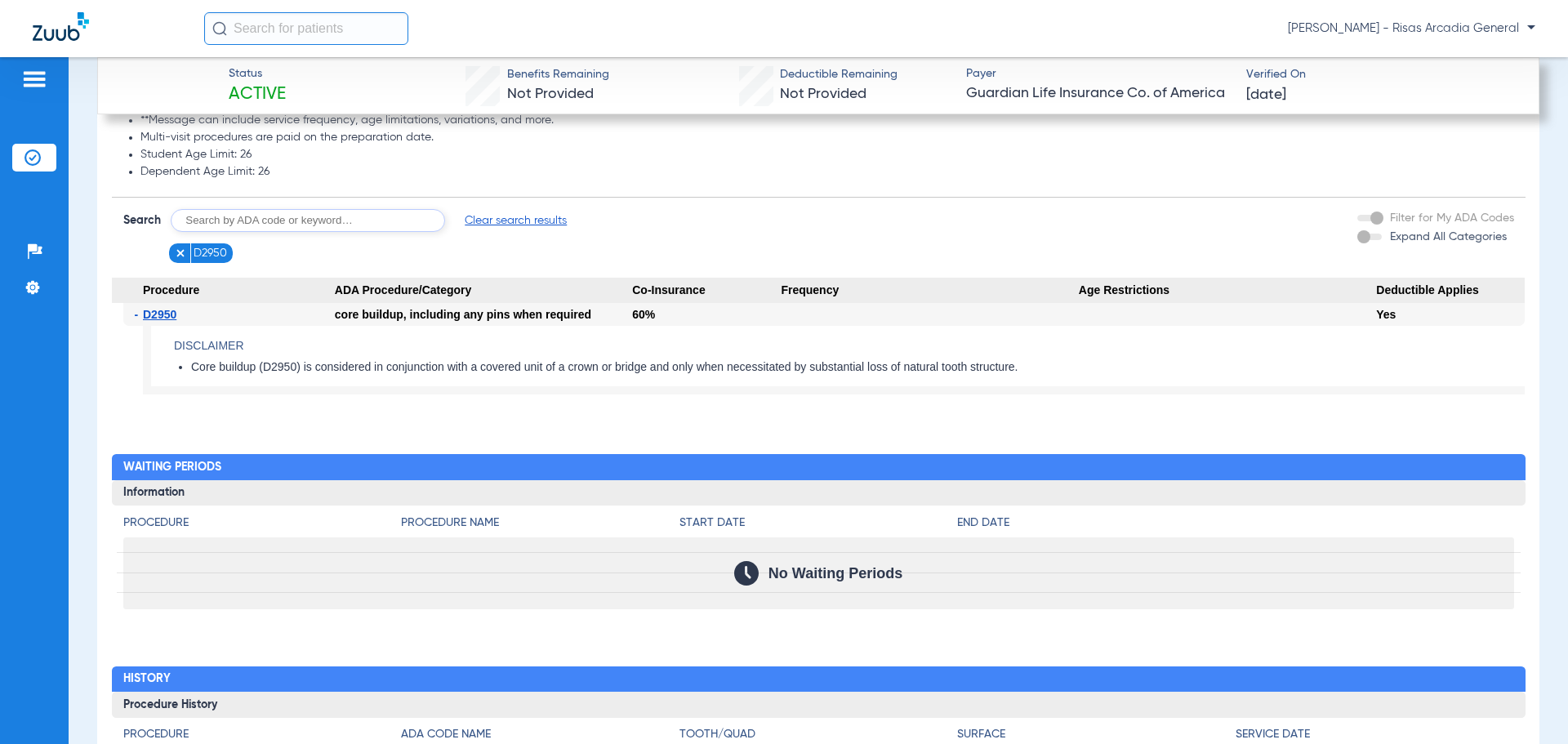
click at [422, 209] on input "text" at bounding box center [308, 221] width 274 height 23
type input "D4341"
click at [502, 216] on button "Search" at bounding box center [506, 221] width 65 height 23
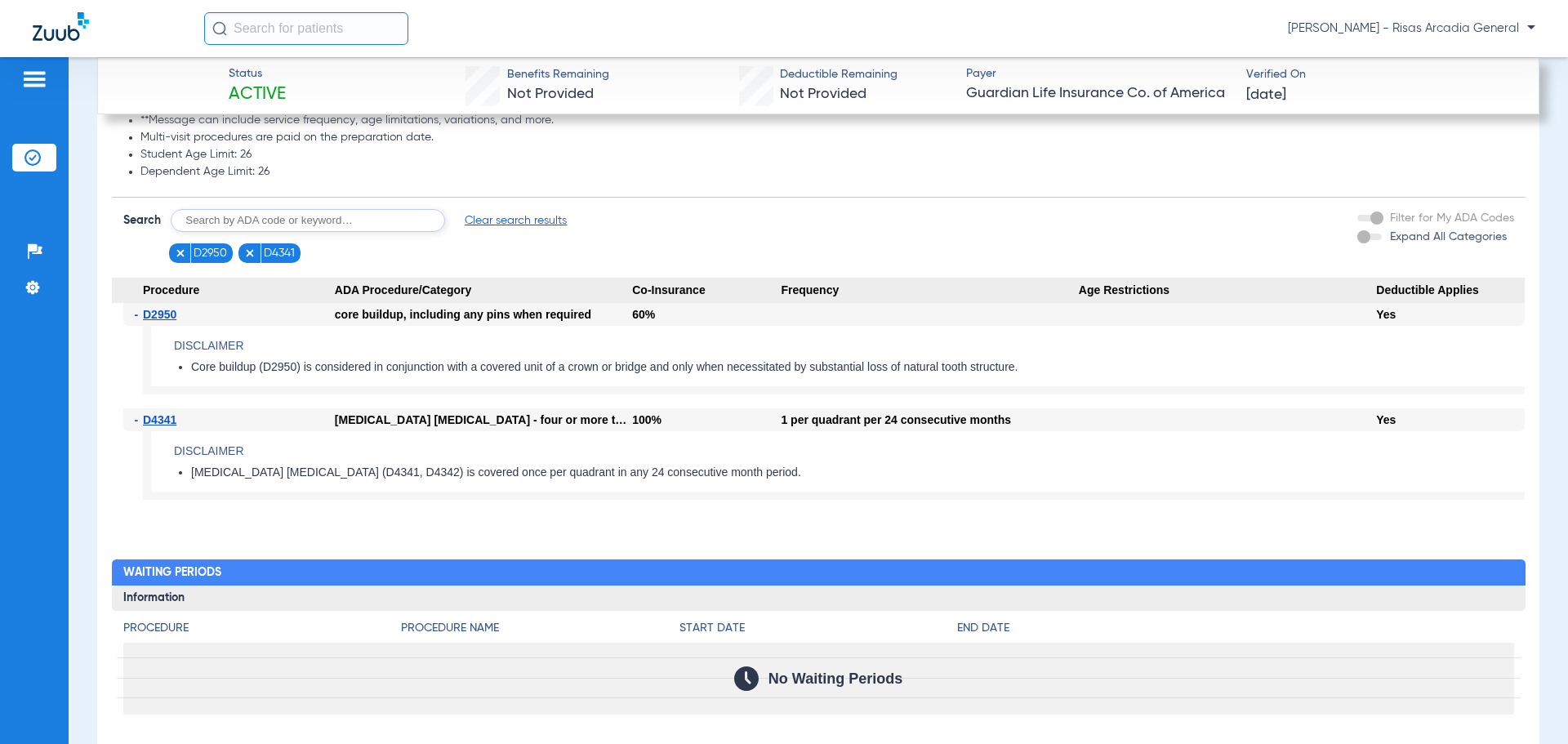
scroll to position [2453, 0]
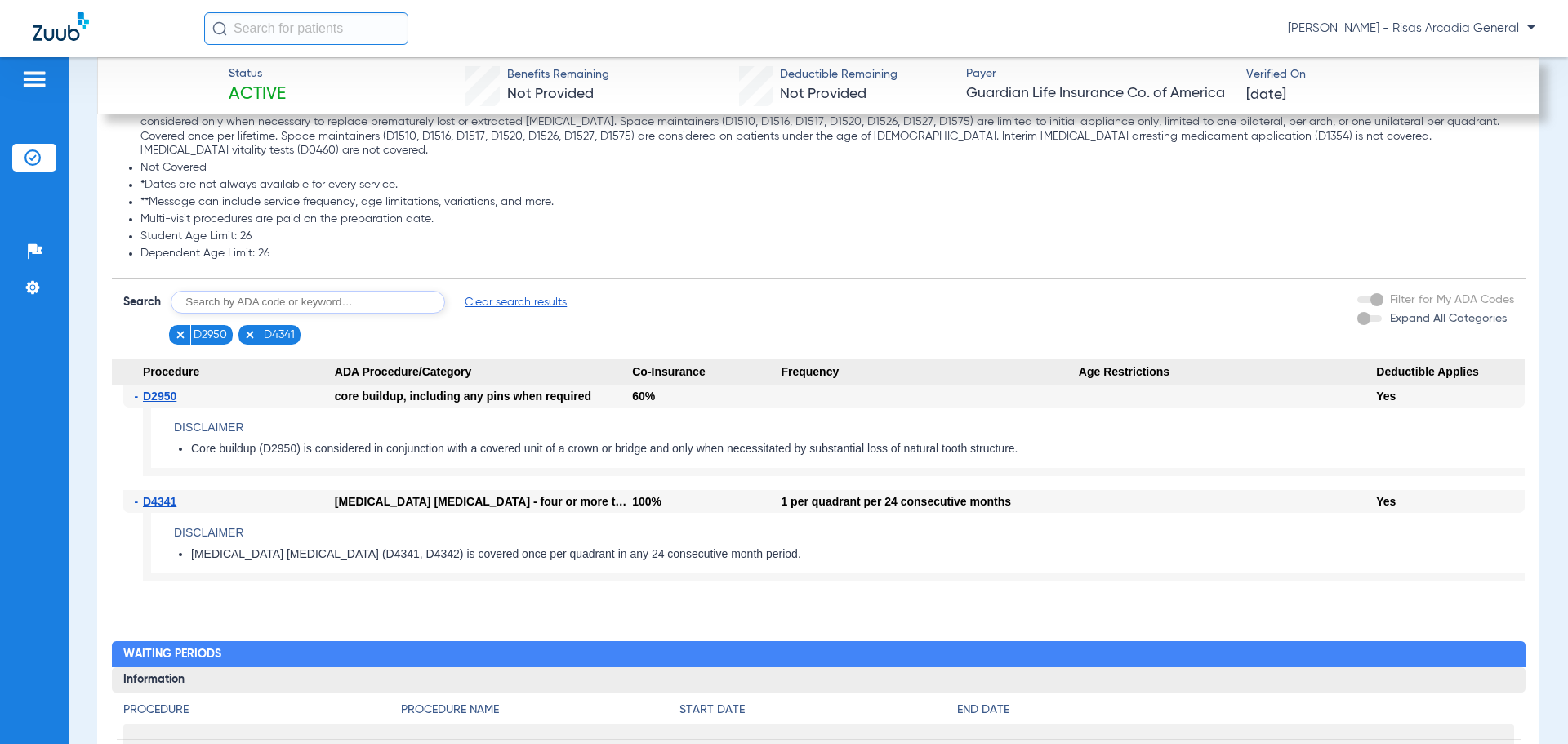
click at [280, 292] on input "text" at bounding box center [308, 302] width 274 height 23
type input "D7140"
click at [494, 291] on button "Search" at bounding box center [506, 302] width 65 height 23
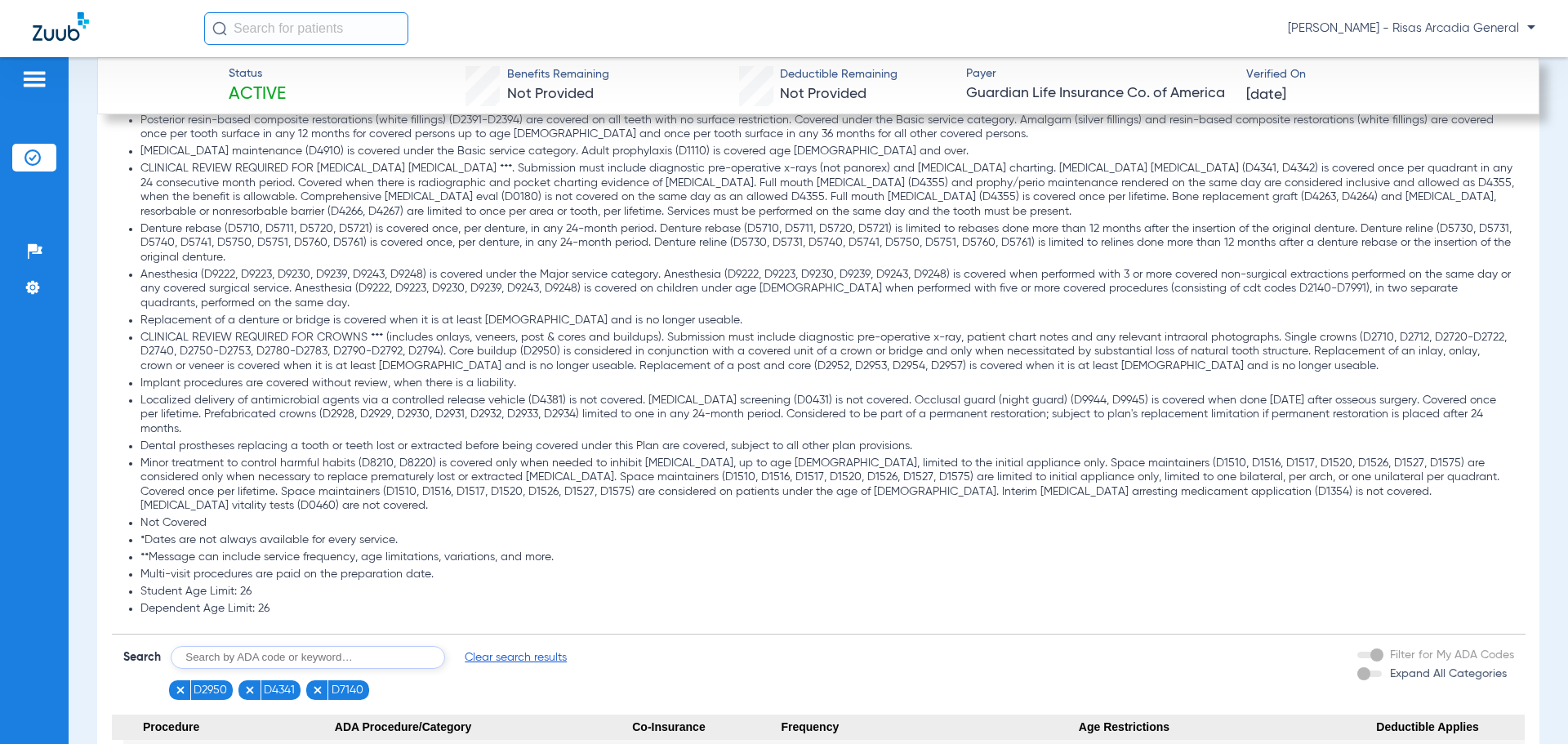
scroll to position [2370, 0]
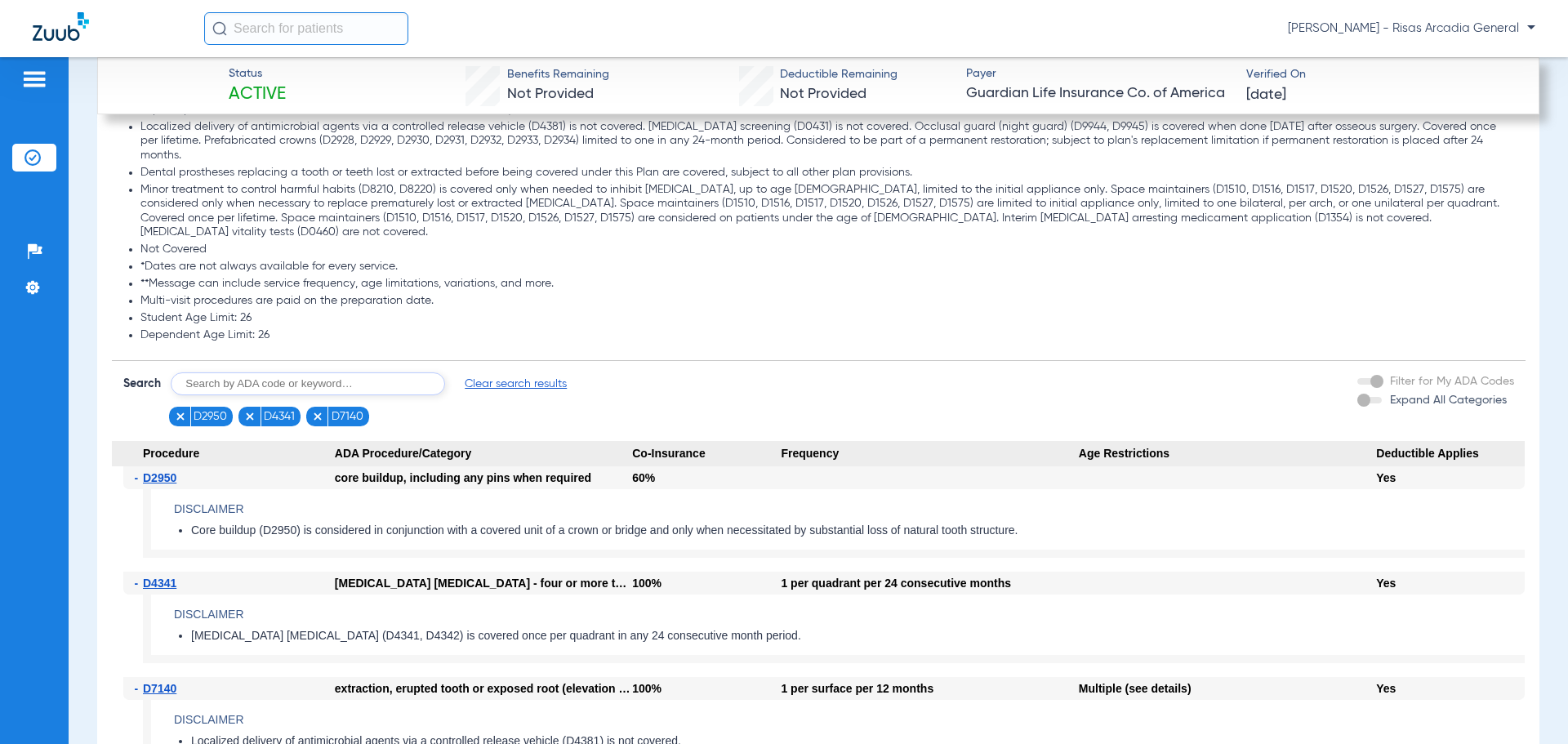
click at [319, 372] on input "text" at bounding box center [308, 384] width 274 height 23
type input "D7210"
click button "Search" at bounding box center [506, 384] width 65 height 23
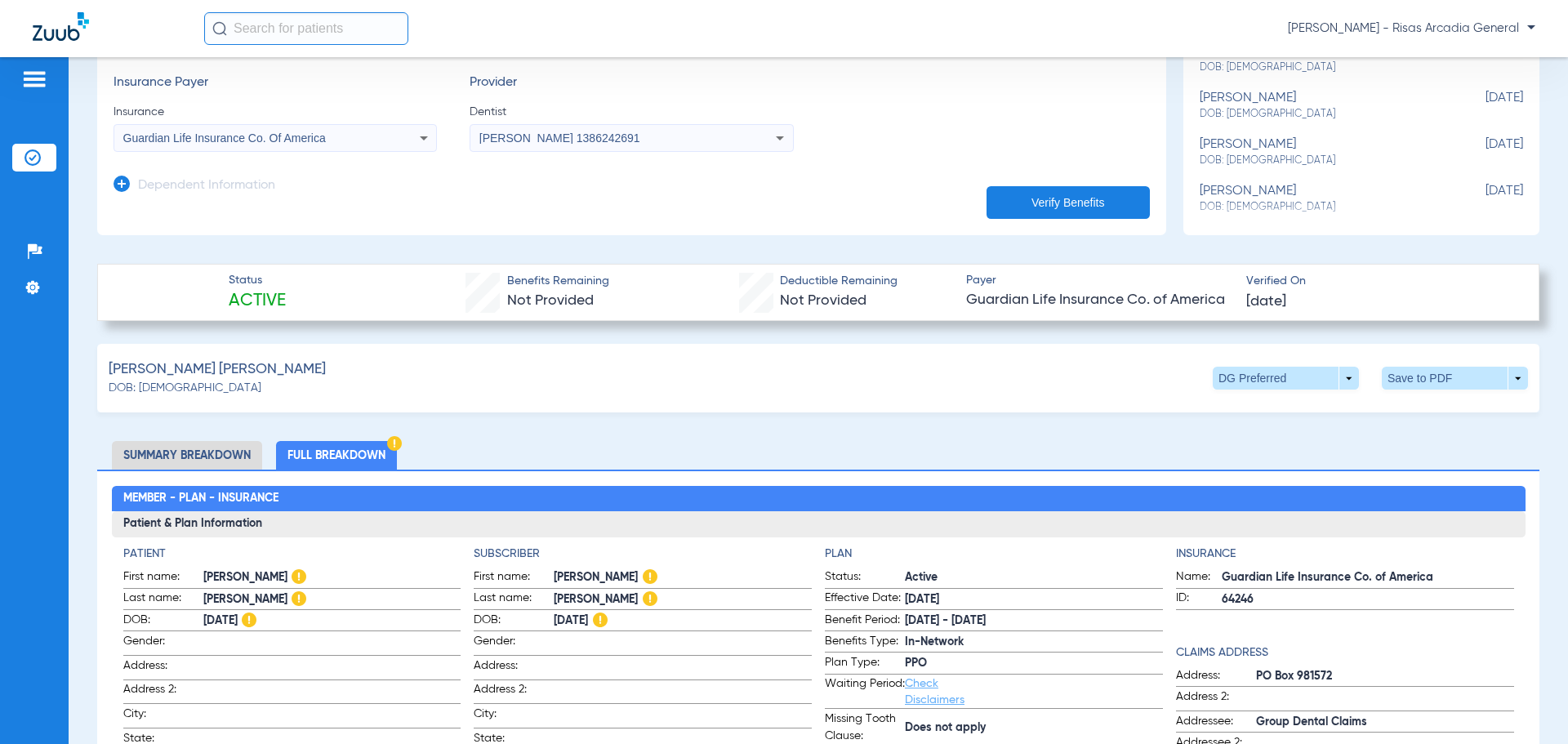
scroll to position [490, 0]
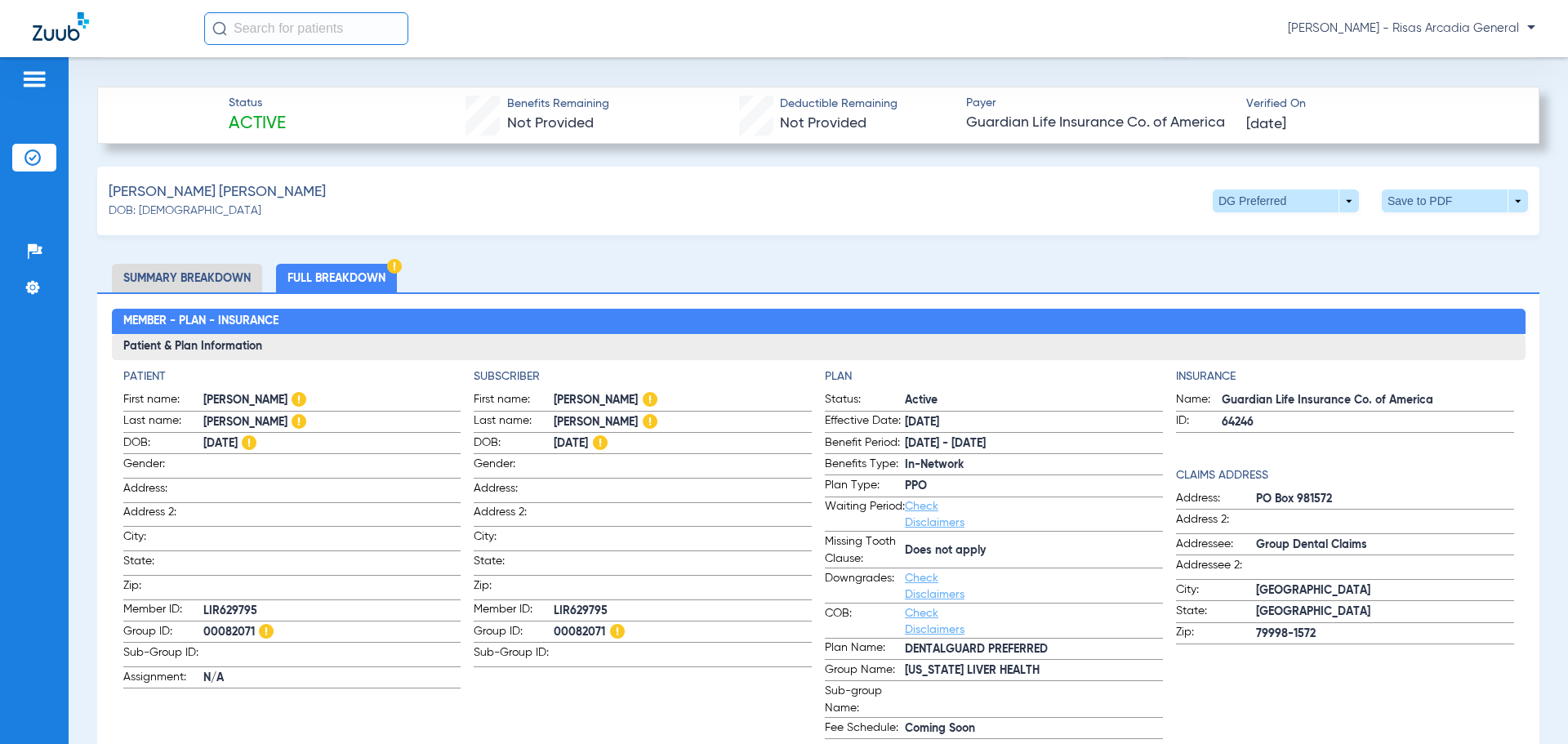
click at [913, 508] on link "Check Disclaimers" at bounding box center [934, 514] width 59 height 28
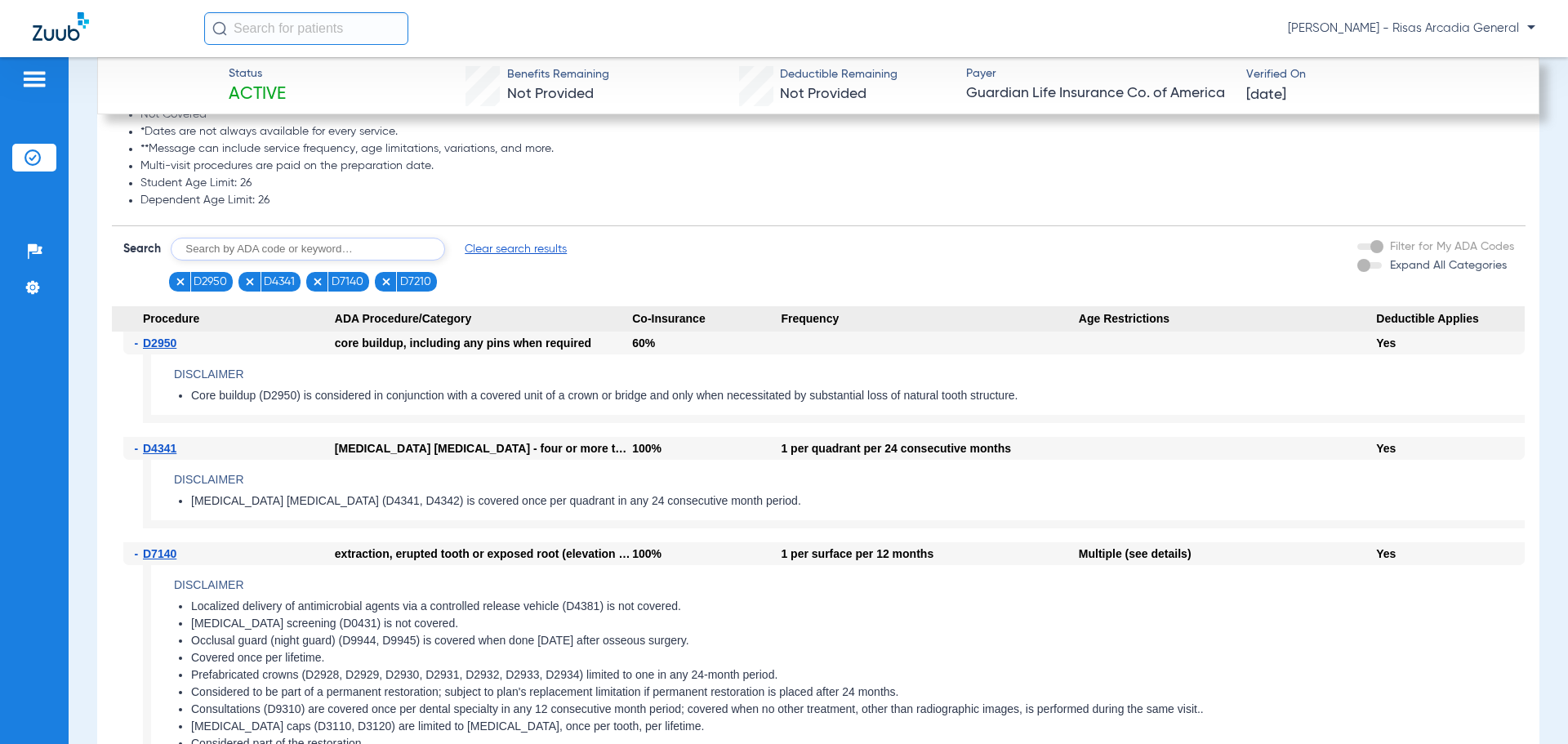
scroll to position [2534, 0]
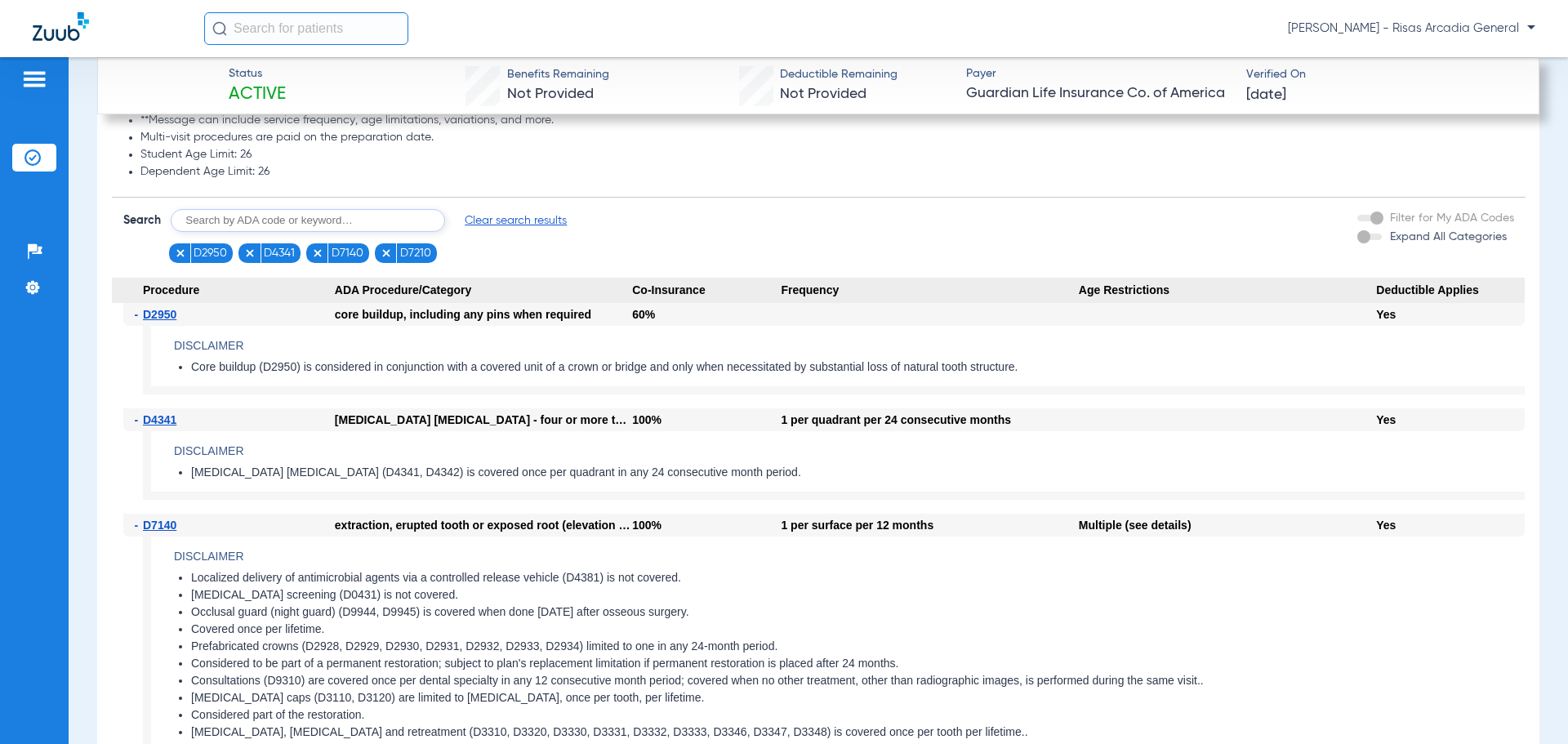
click at [528, 212] on span "Clear search results" at bounding box center [515, 221] width 102 height 17
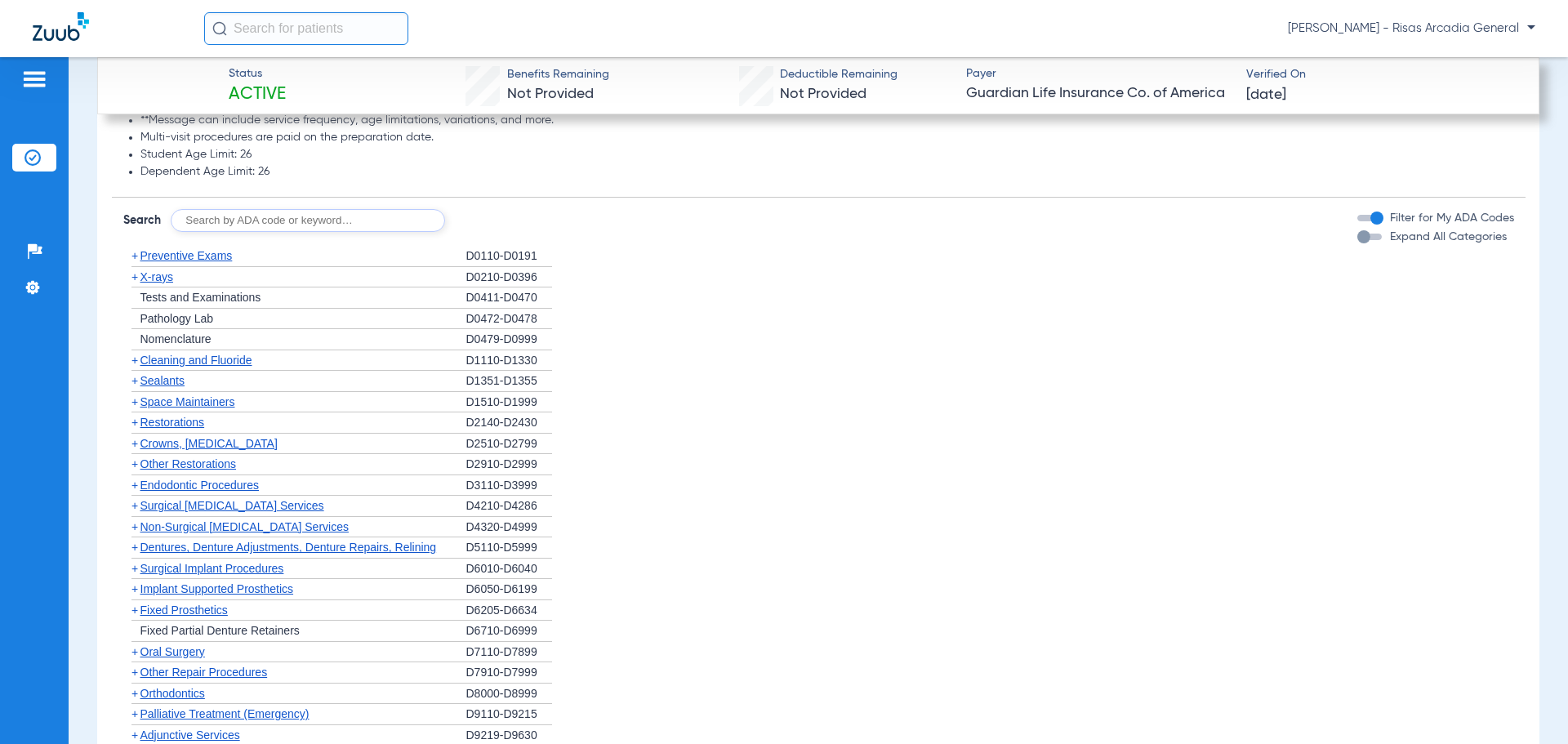
click at [168, 249] on span "Preventive Exams" at bounding box center [187, 256] width 93 height 13
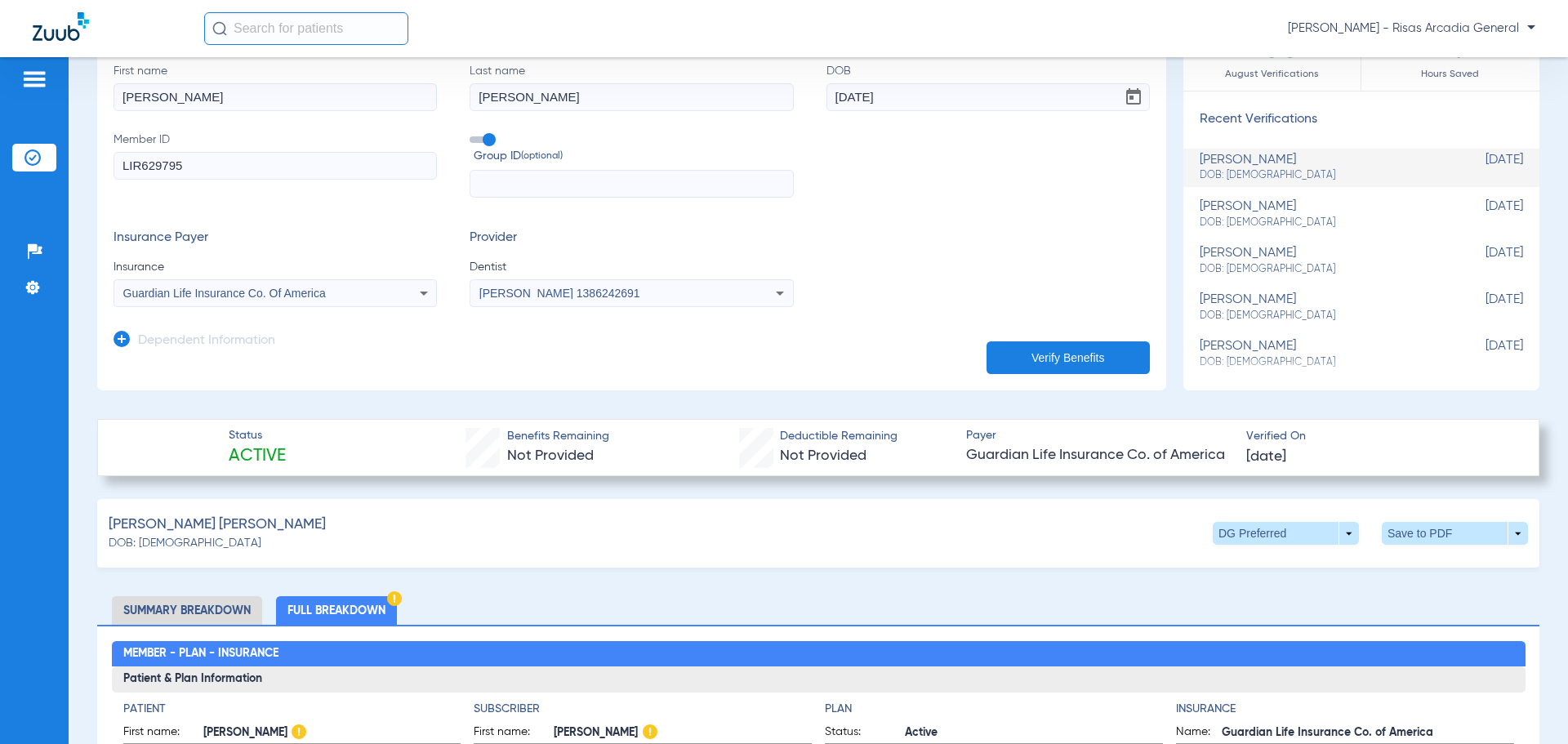
scroll to position [490, 0]
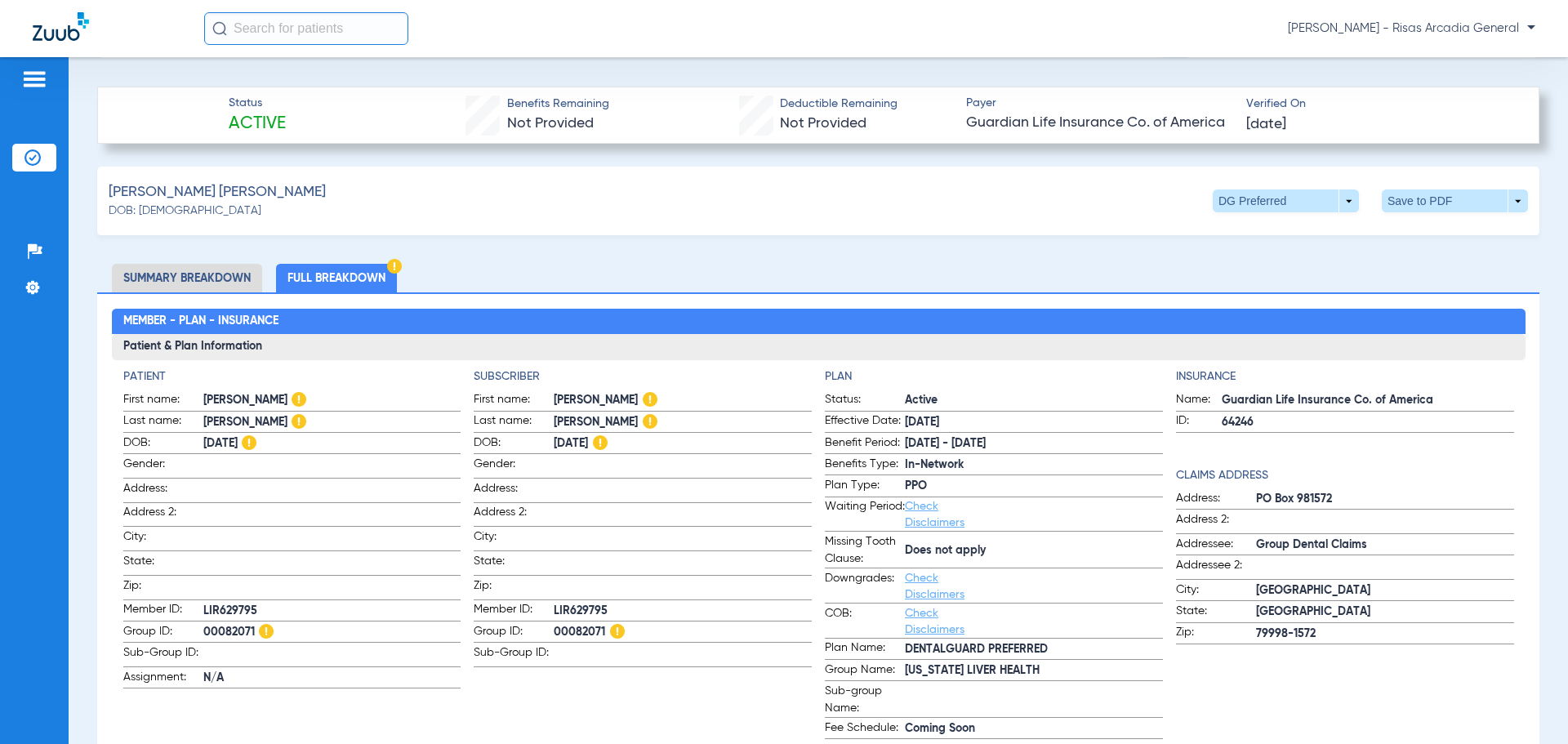
drag, startPoint x: 832, startPoint y: 543, endPoint x: 989, endPoint y: 546, distance: 157.0
click at [989, 546] on label "Missing Tooth Clause: Does not apply" at bounding box center [993, 550] width 338 height 35
click at [1202, 276] on ul "Summary Breakdown Full Breakdown" at bounding box center [818, 278] width 1442 height 29
click at [1446, 200] on span at bounding box center [1455, 201] width 39 height 39
click at [1309, 236] on span "Save to PDF" at bounding box center [1320, 232] width 65 height 11
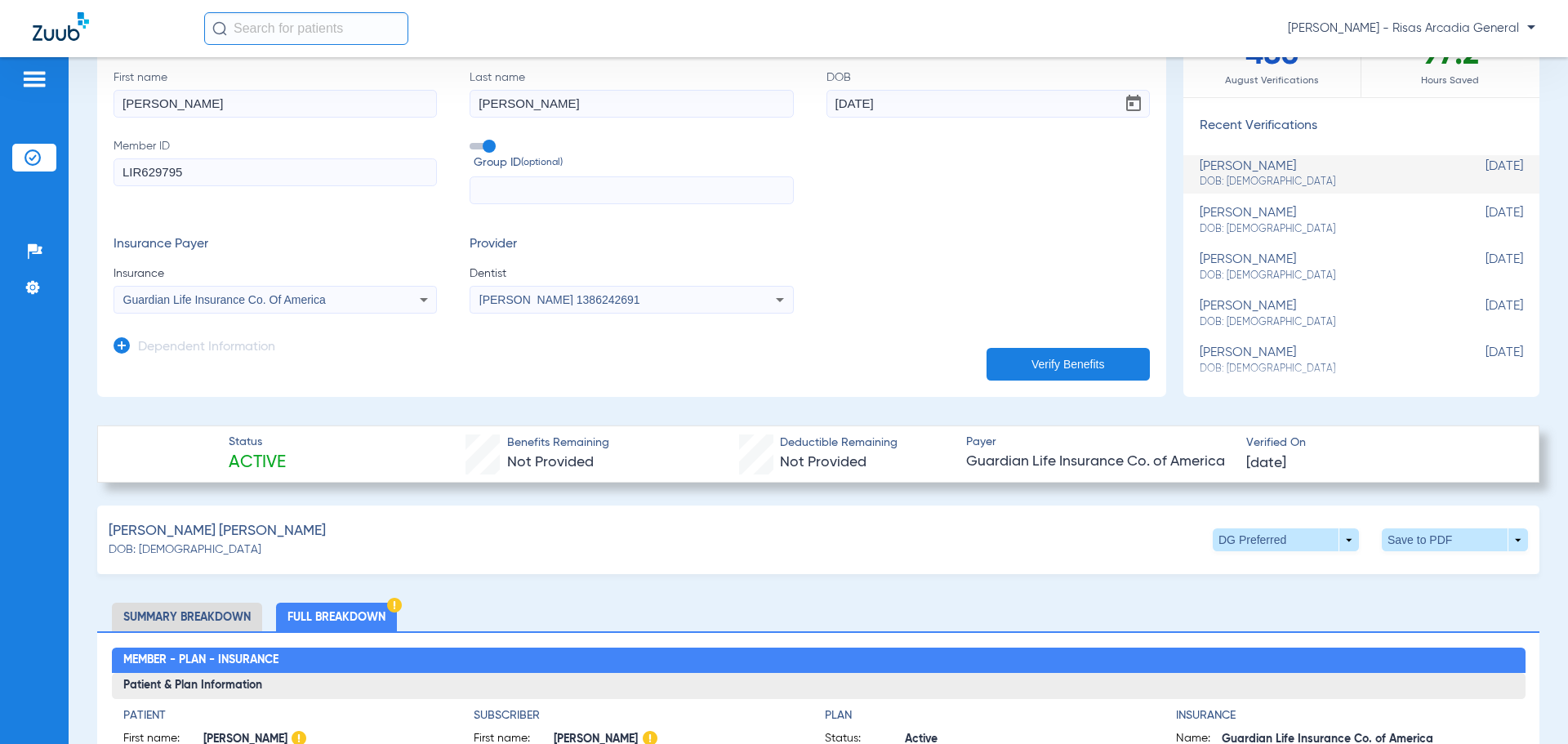
scroll to position [0, 0]
